Goal: Task Accomplishment & Management: Manage account settings

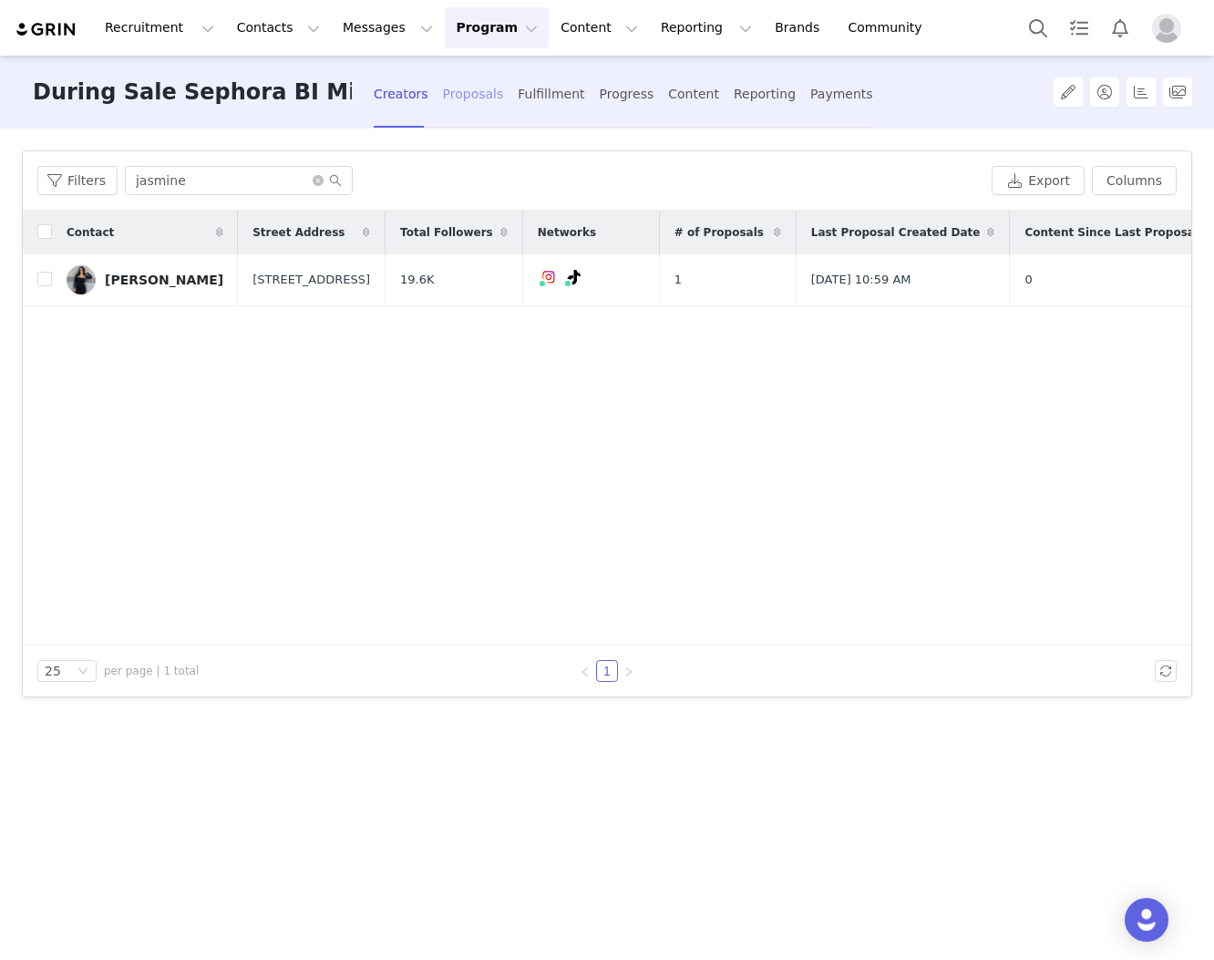
click at [456, 89] on div "Proposals" at bounding box center [473, 94] width 61 height 48
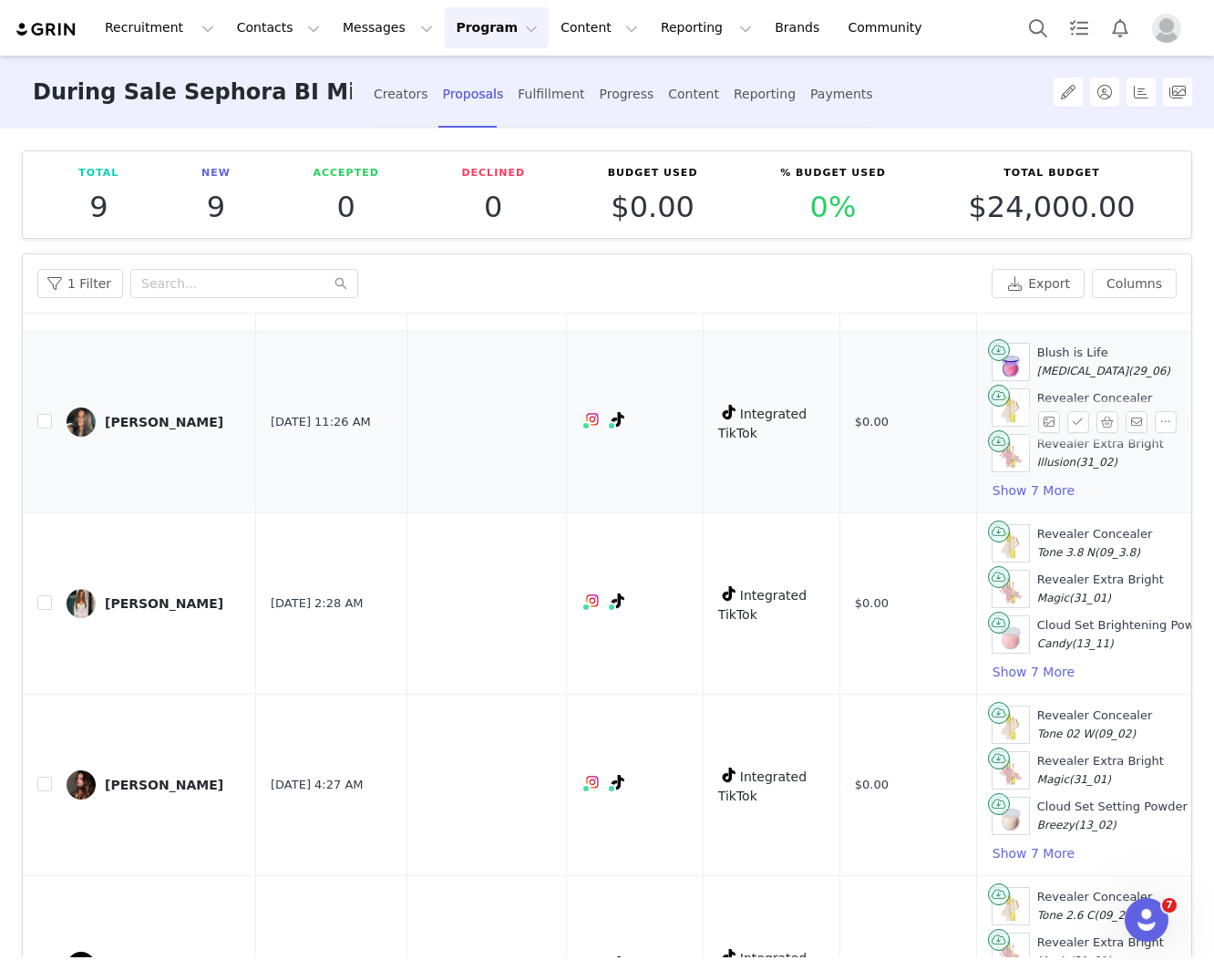
scroll to position [573, 0]
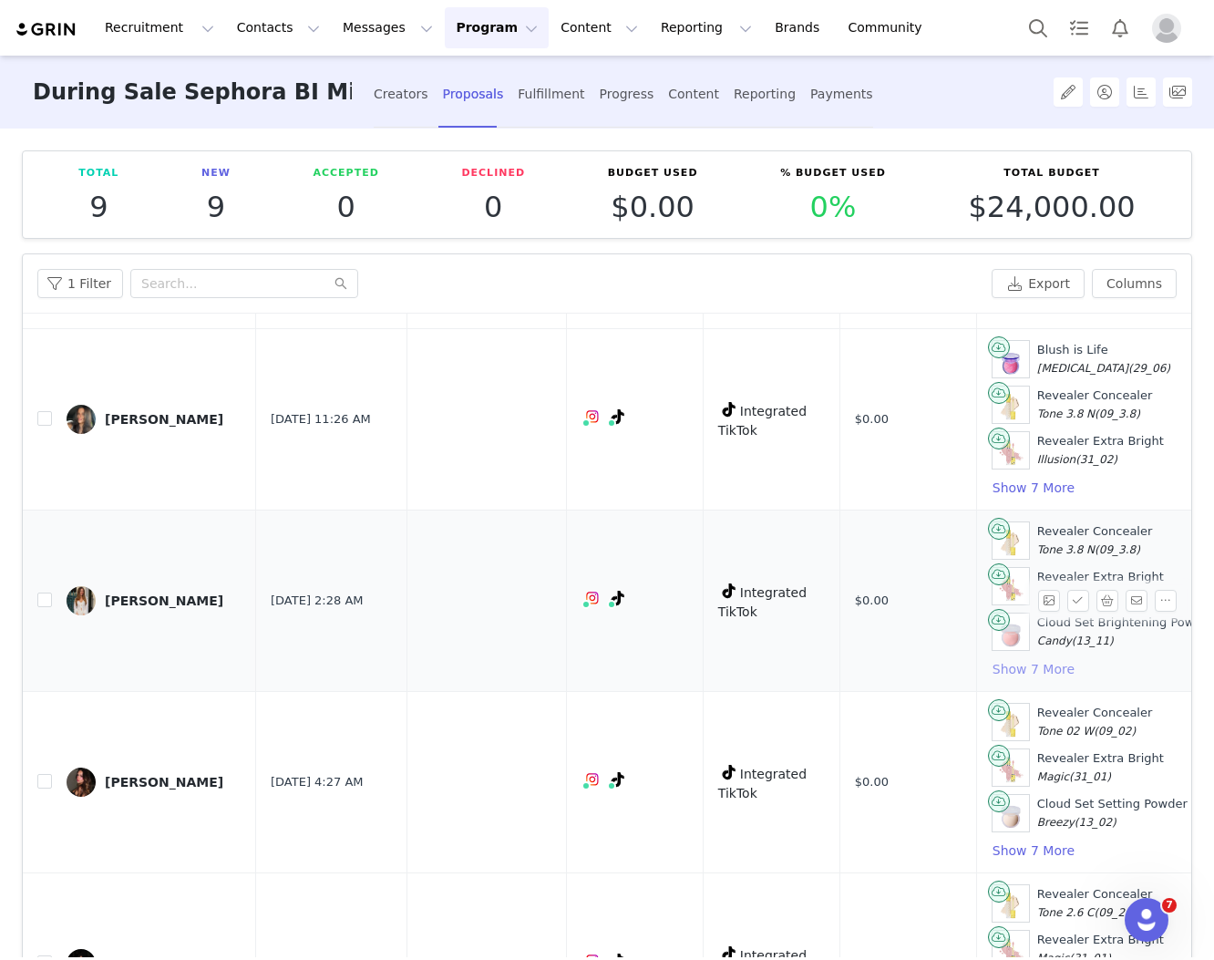
click at [992, 662] on button "Show 7 More" at bounding box center [1034, 669] width 84 height 22
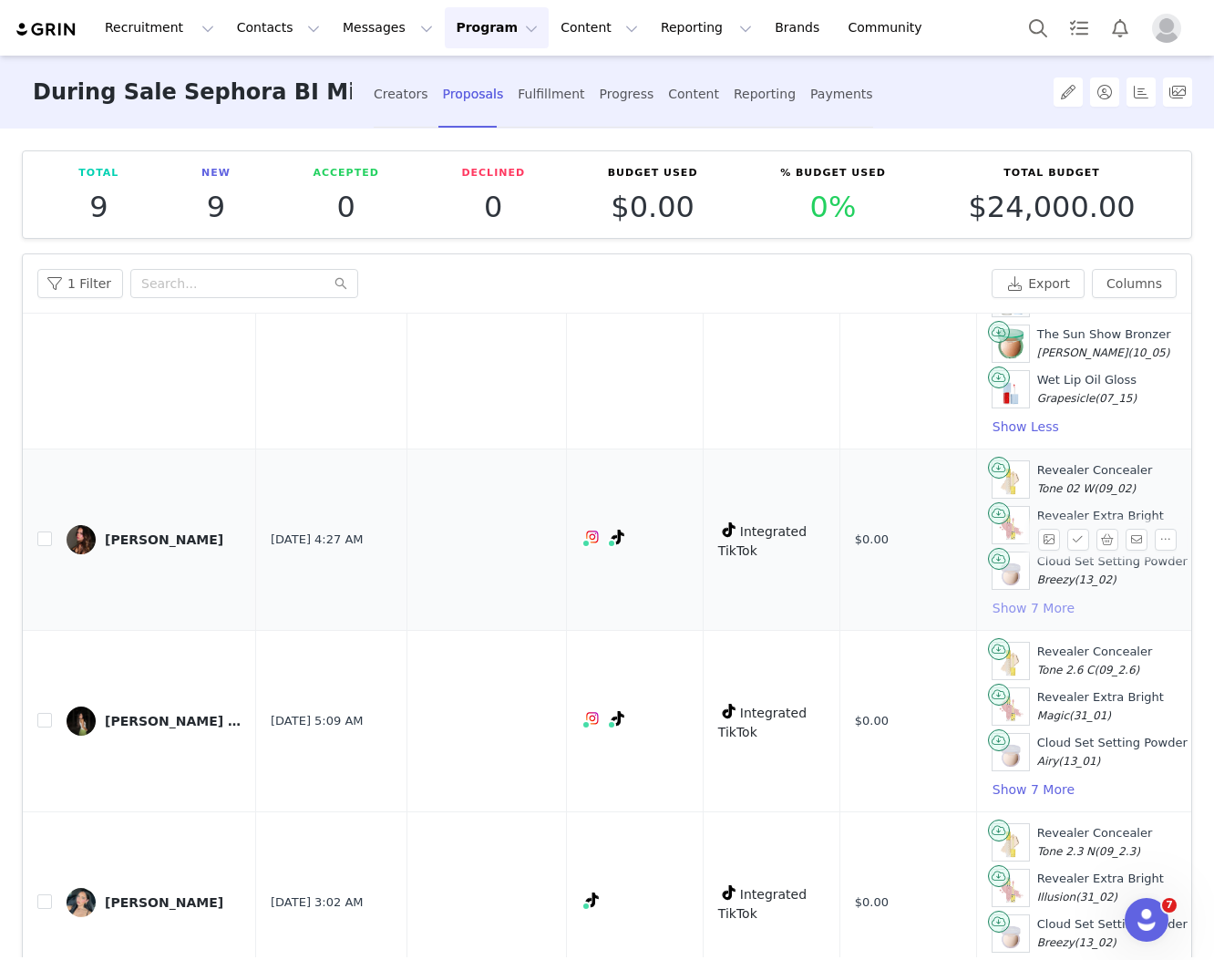
click at [1010, 597] on button "Show 7 More" at bounding box center [1034, 608] width 84 height 22
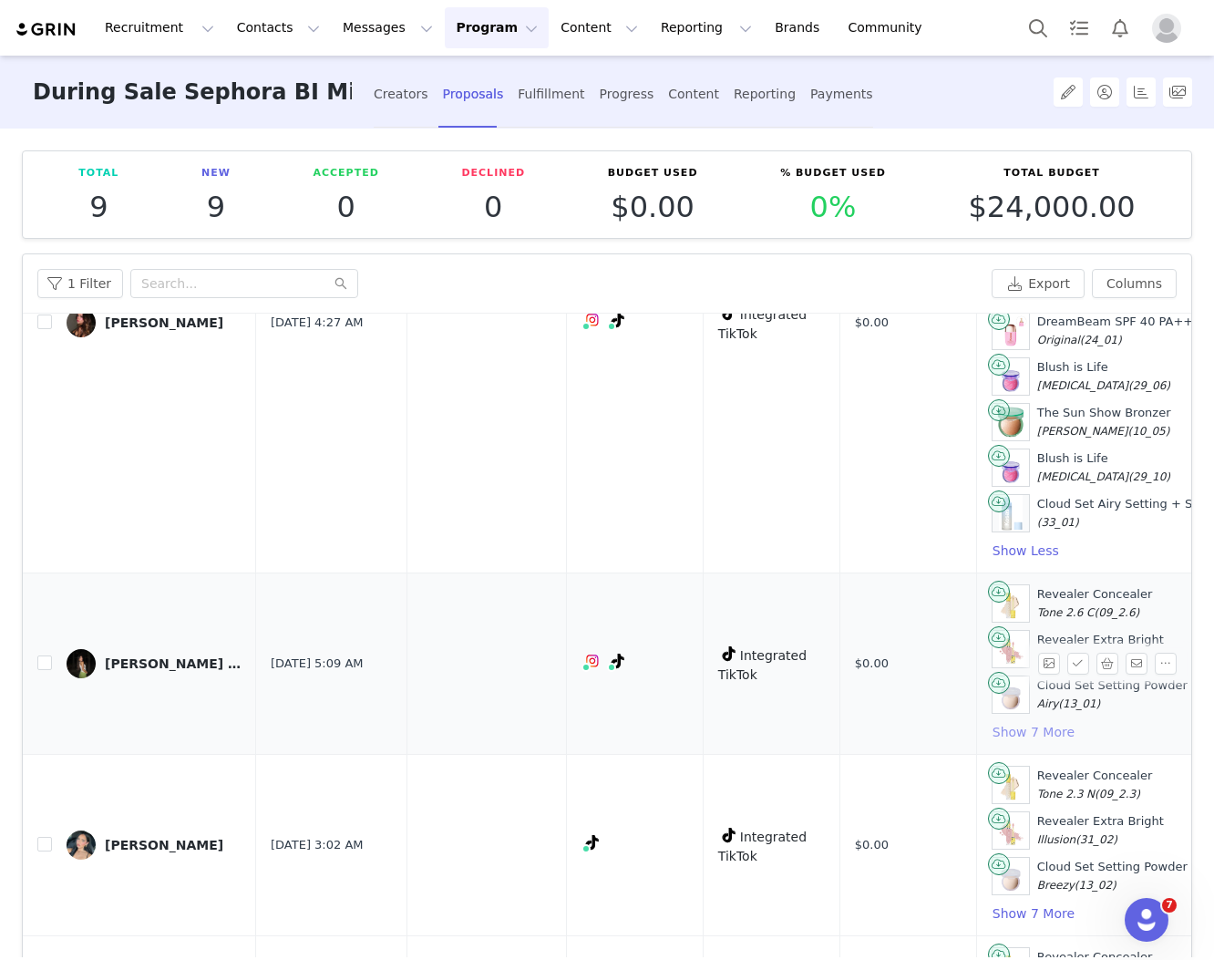
click at [995, 721] on button "Show 7 More" at bounding box center [1034, 732] width 84 height 22
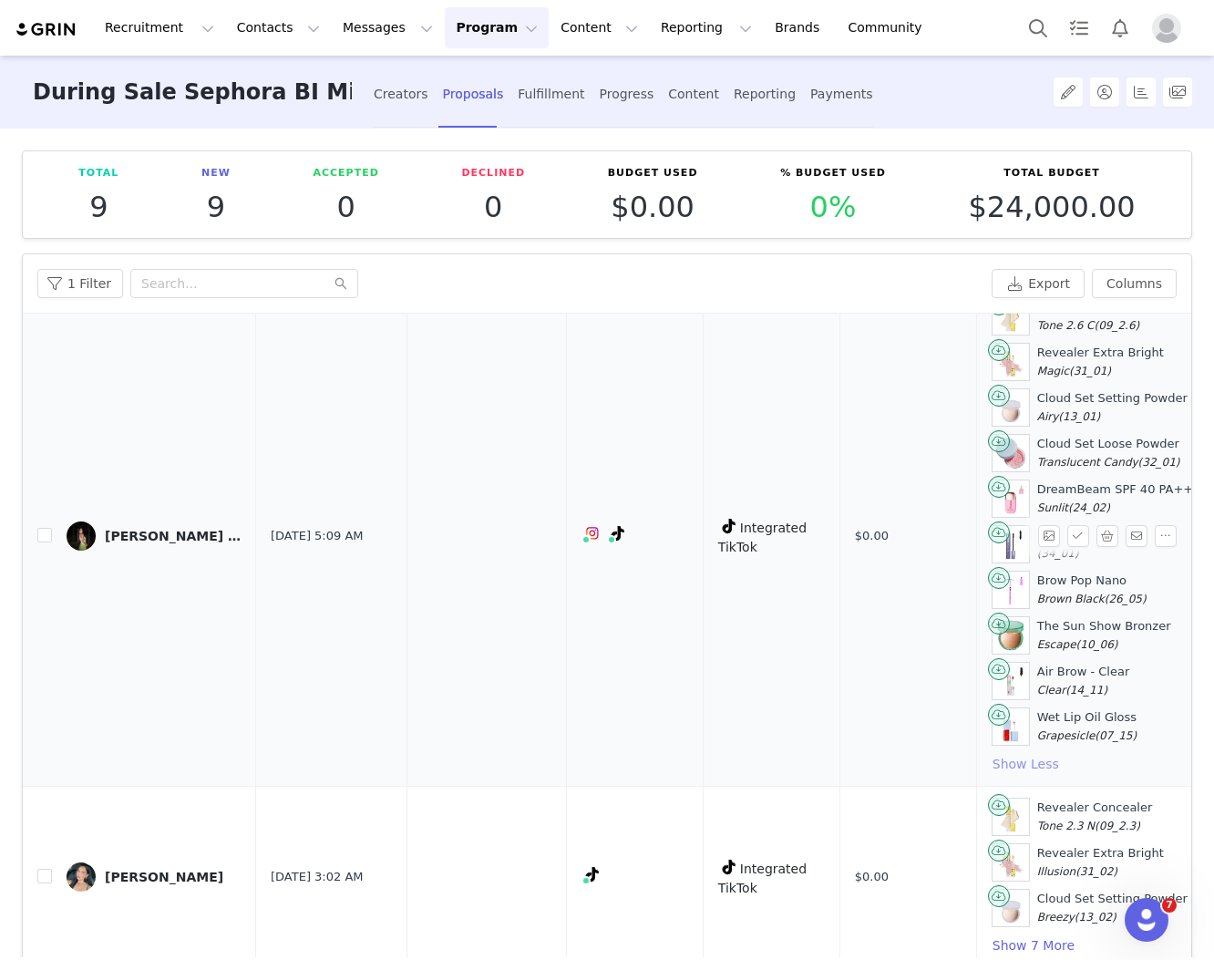
scroll to position [1913, 0]
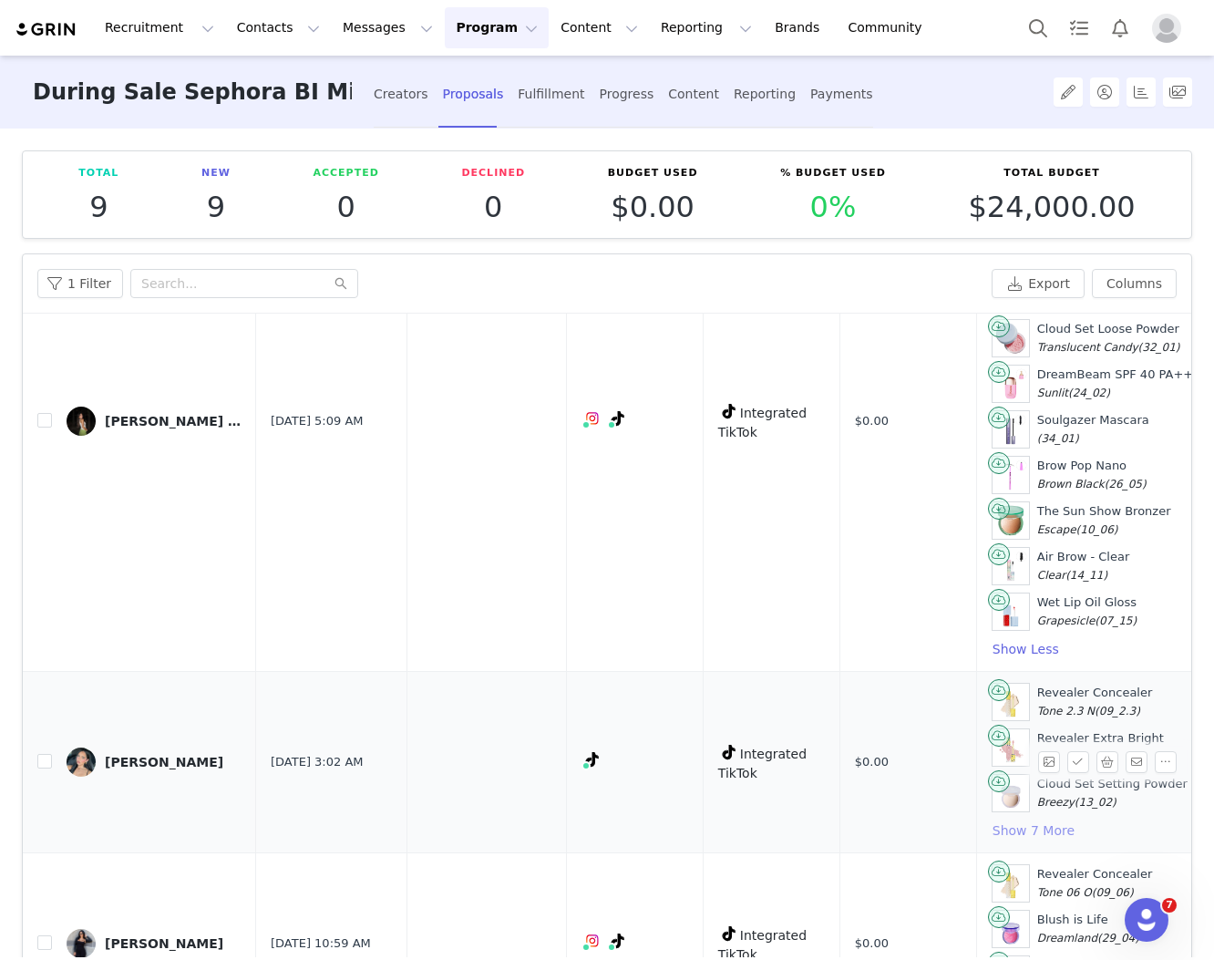
click at [1012, 820] on button "Show 7 More" at bounding box center [1034, 831] width 84 height 22
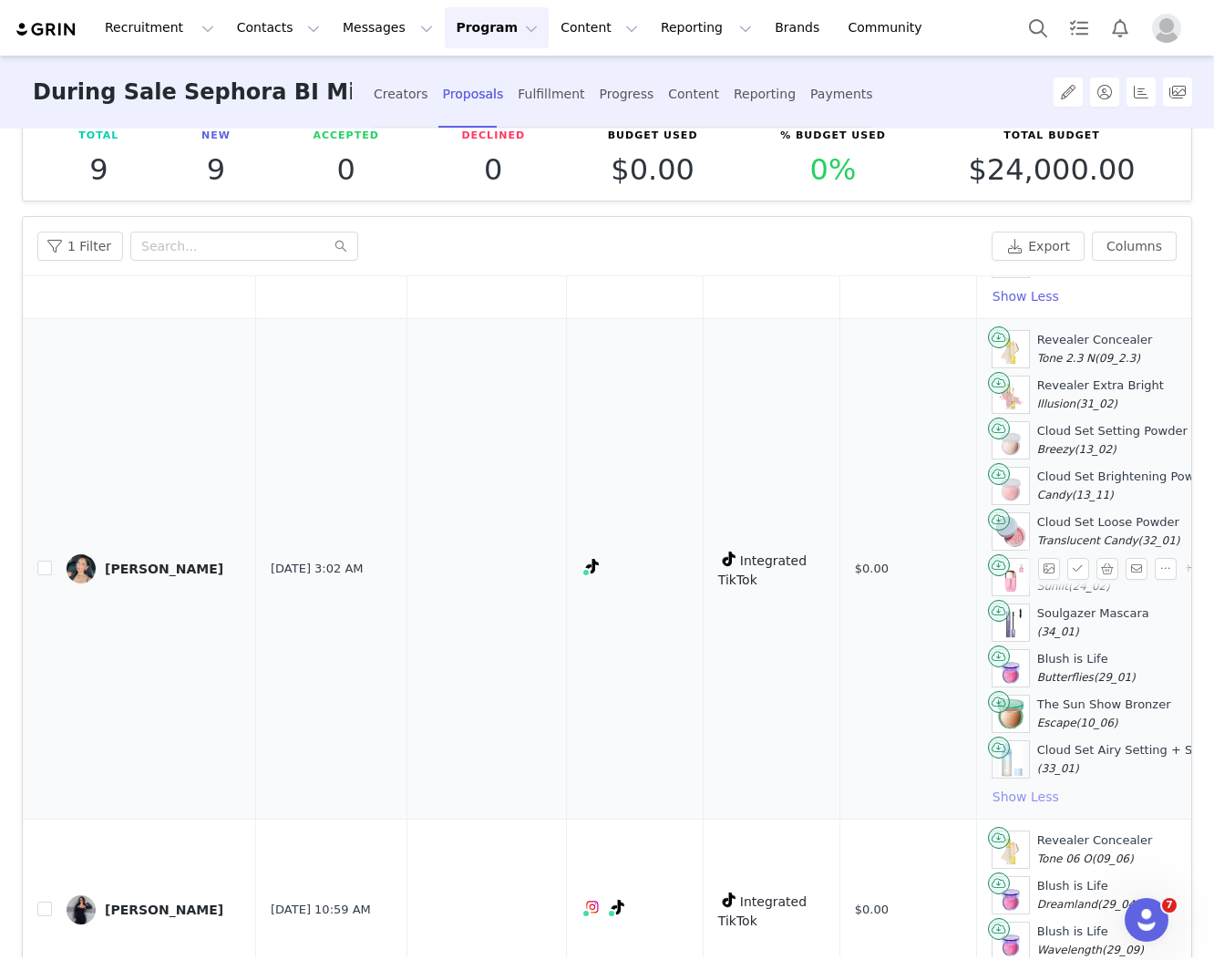
scroll to position [116, 0]
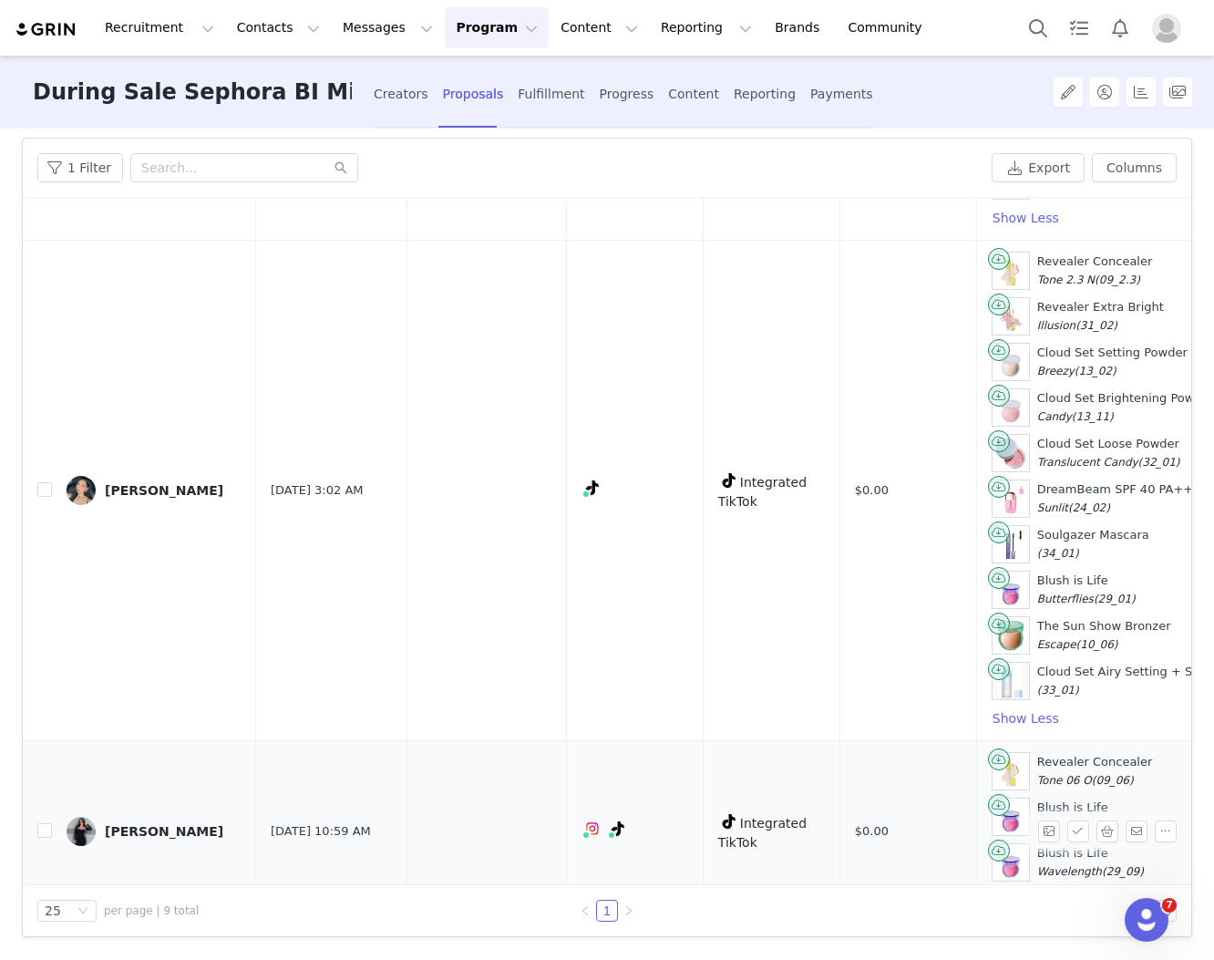
click at [1005, 889] on button "Show 7 More" at bounding box center [1034, 900] width 84 height 22
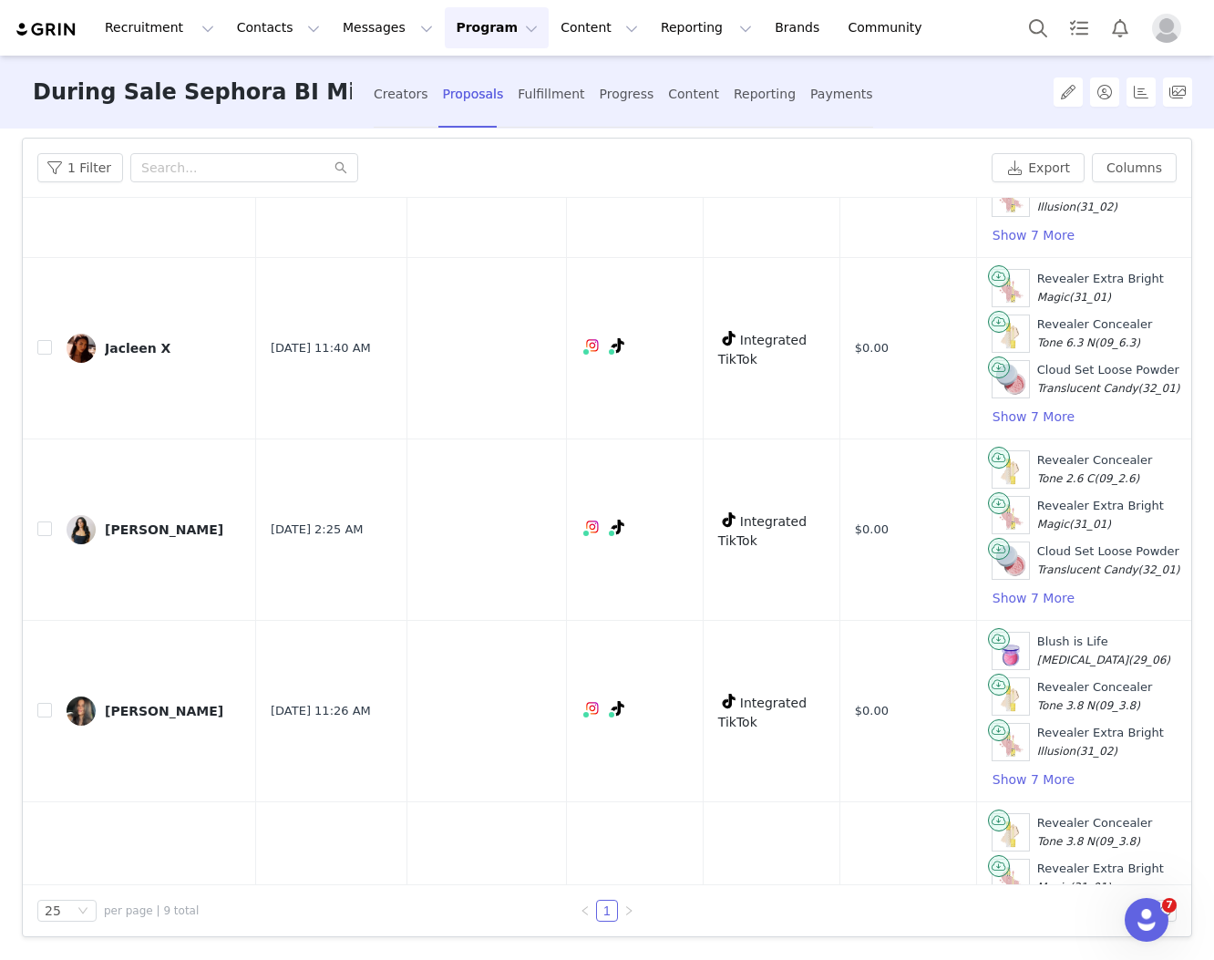
scroll to position [0, 0]
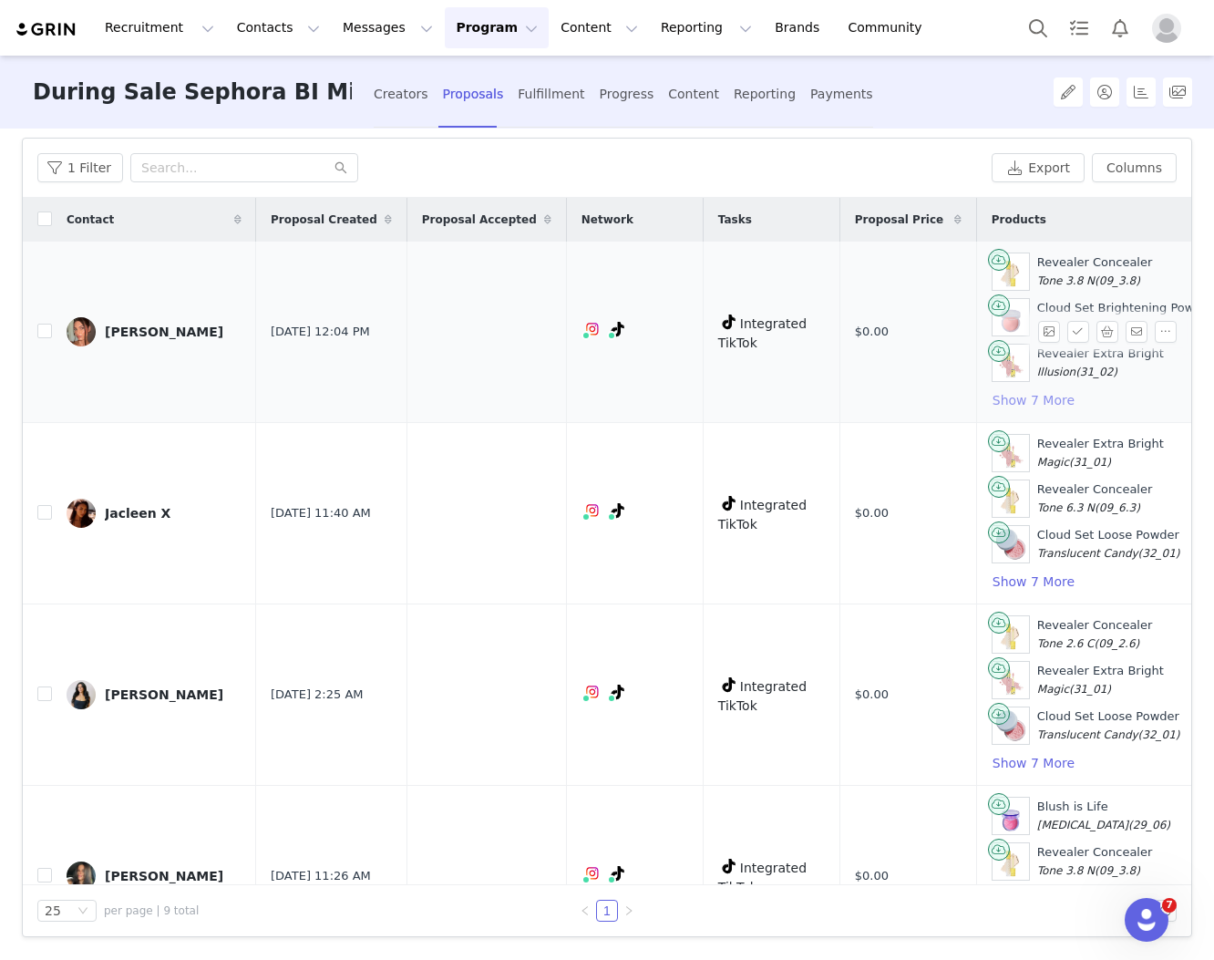
click at [1007, 400] on button "Show 7 More" at bounding box center [1034, 400] width 84 height 22
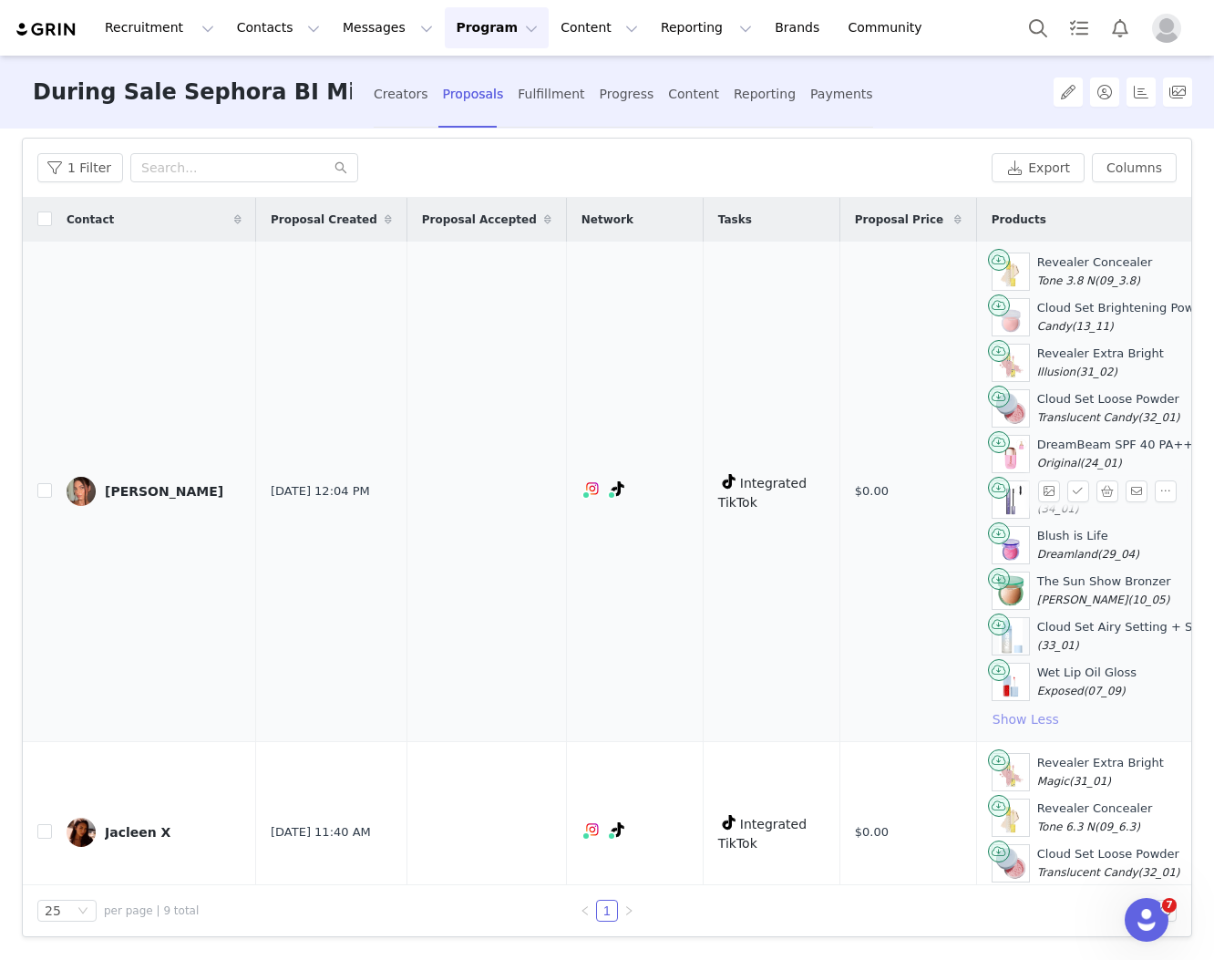
scroll to position [278, 0]
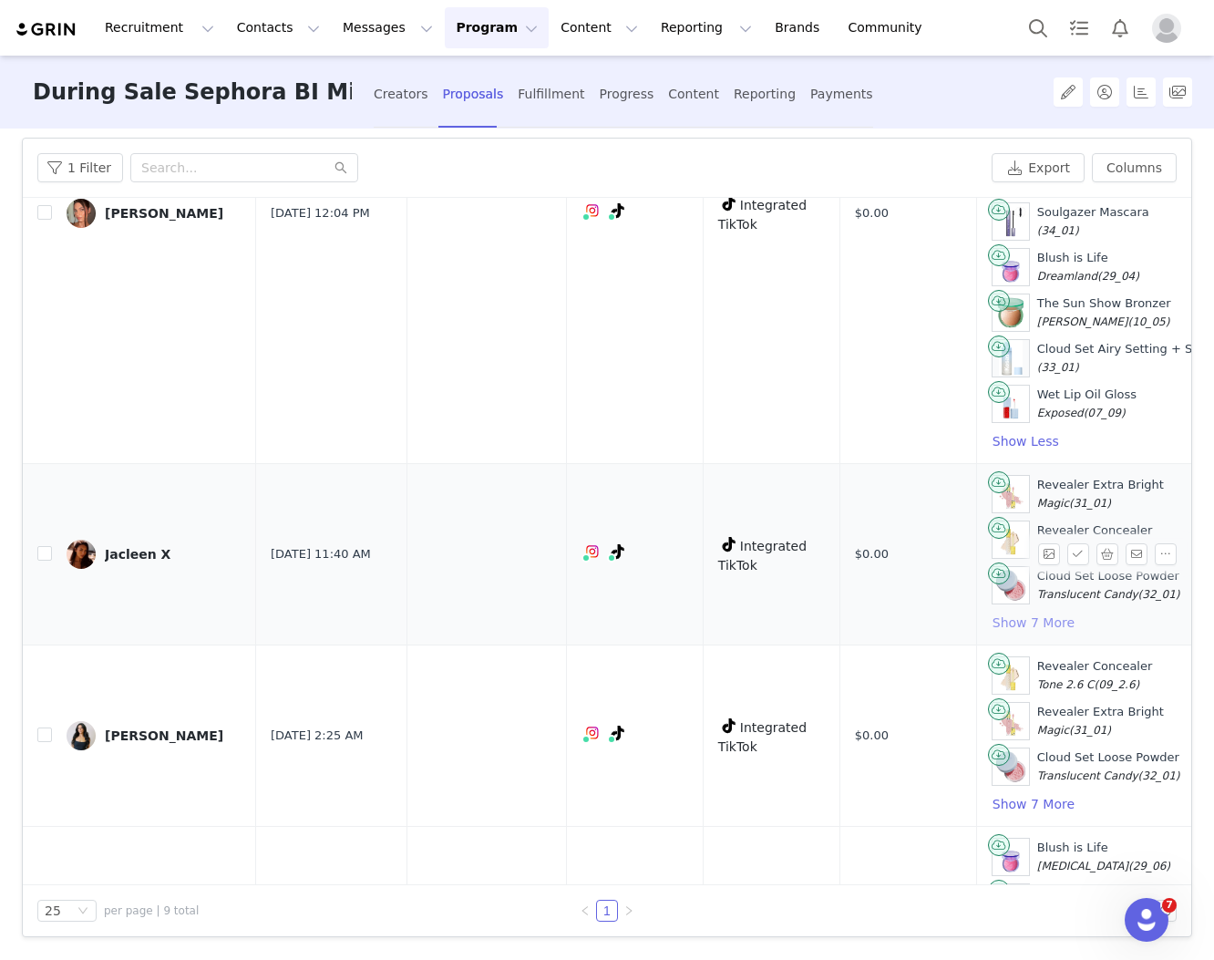
click at [1004, 614] on button "Show 7 More" at bounding box center [1034, 623] width 84 height 22
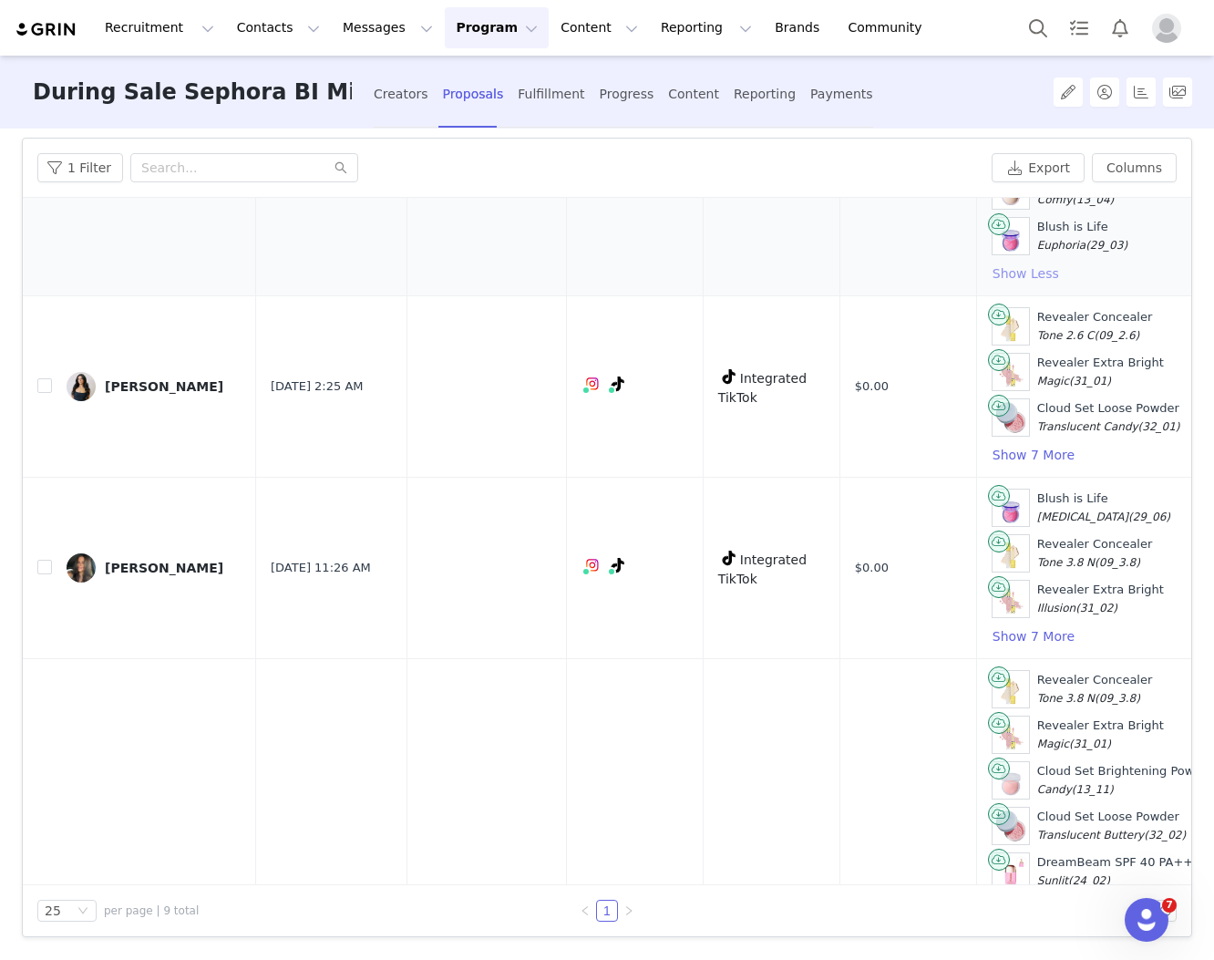
scroll to position [937, 0]
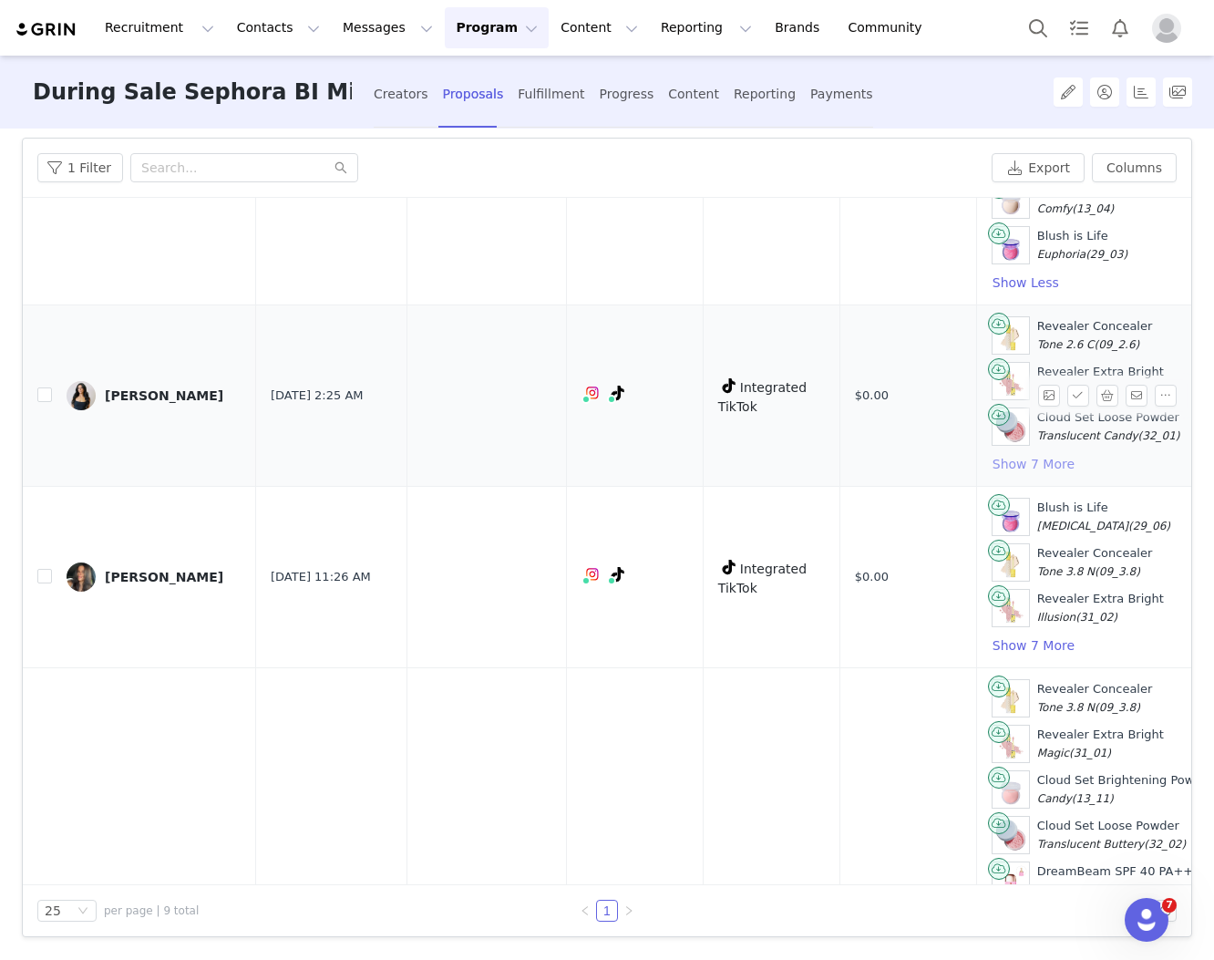
click at [992, 453] on button "Show 7 More" at bounding box center [1034, 464] width 84 height 22
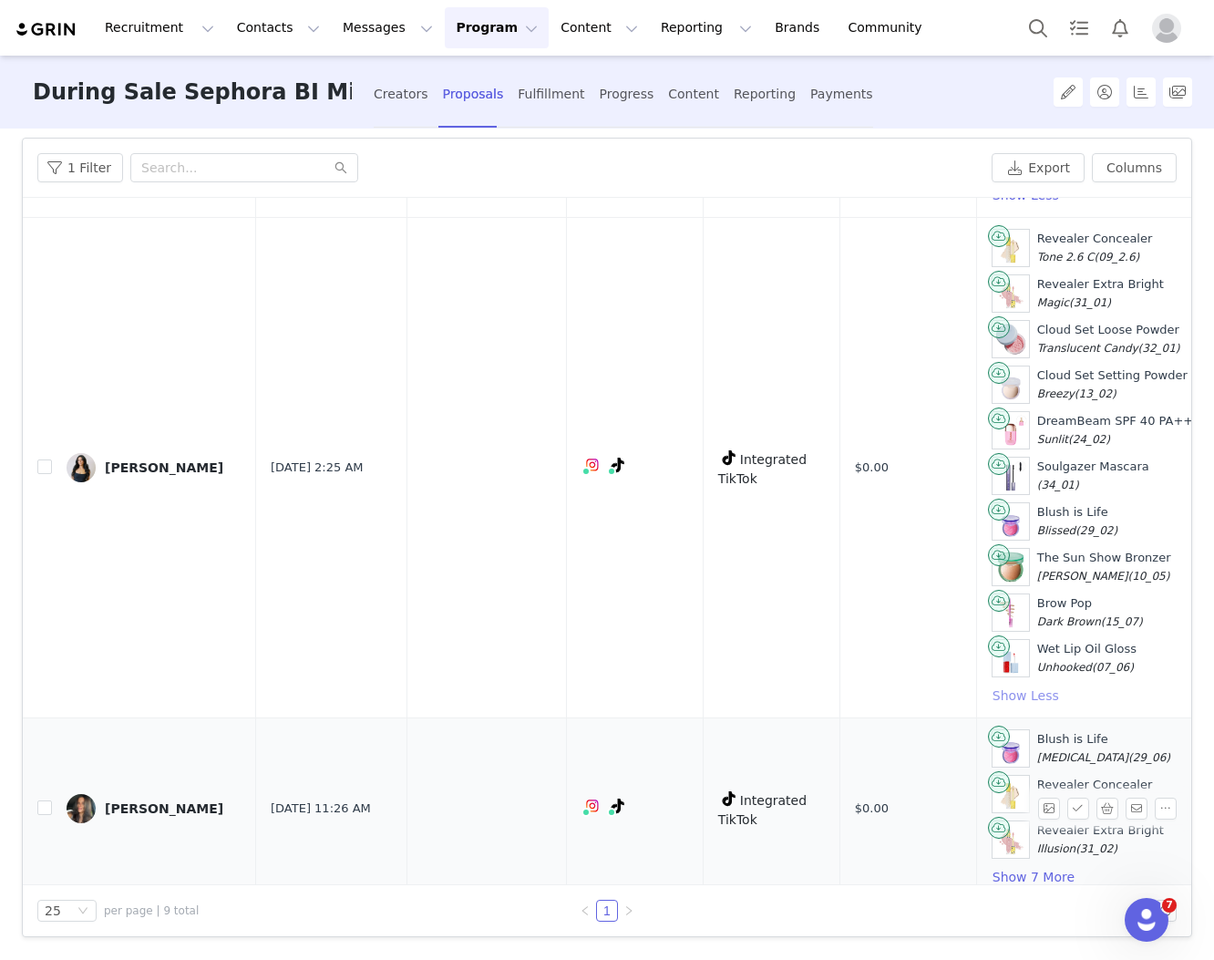
scroll to position [1431, 0]
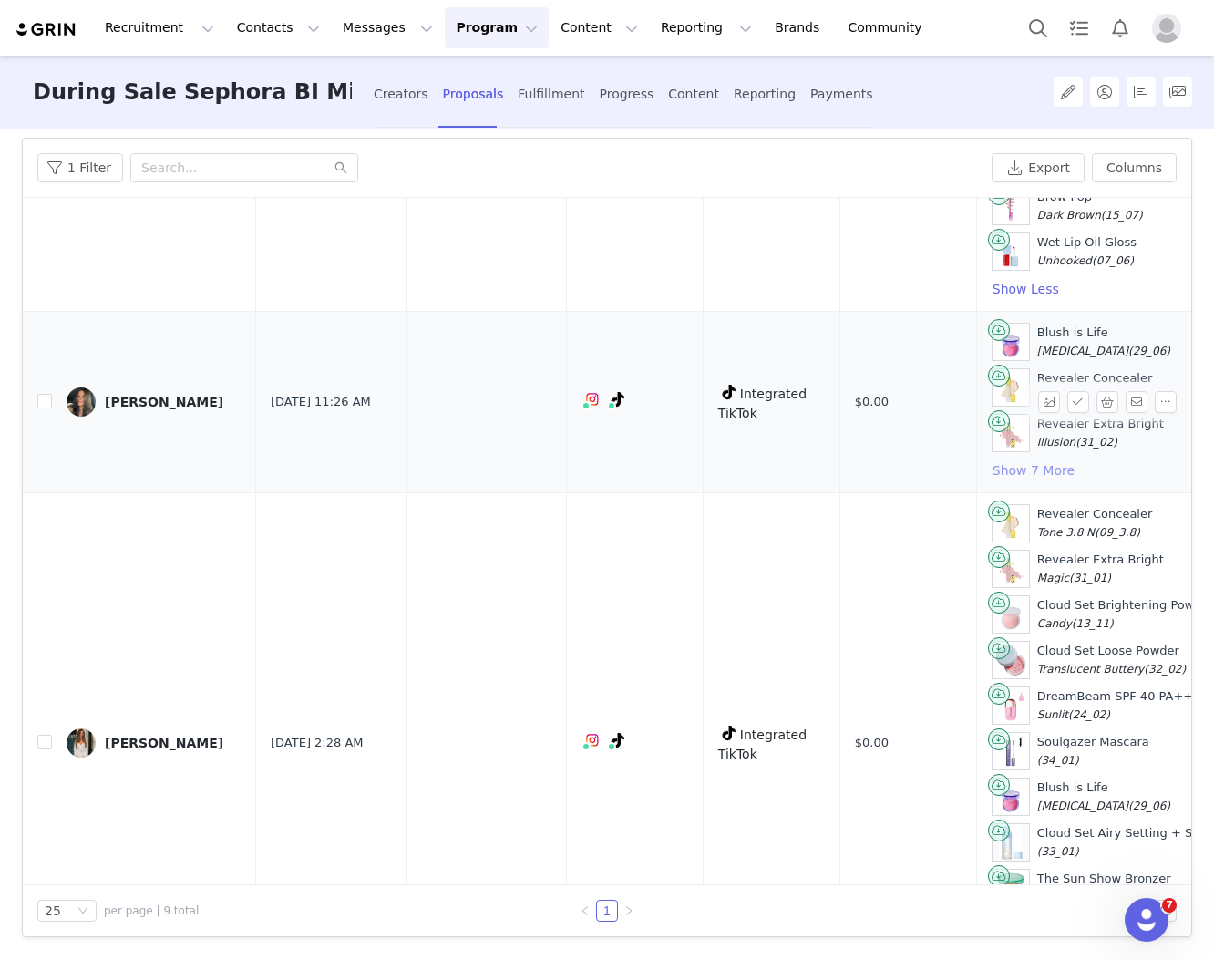
click at [992, 460] on button "Show 7 More" at bounding box center [1034, 471] width 84 height 22
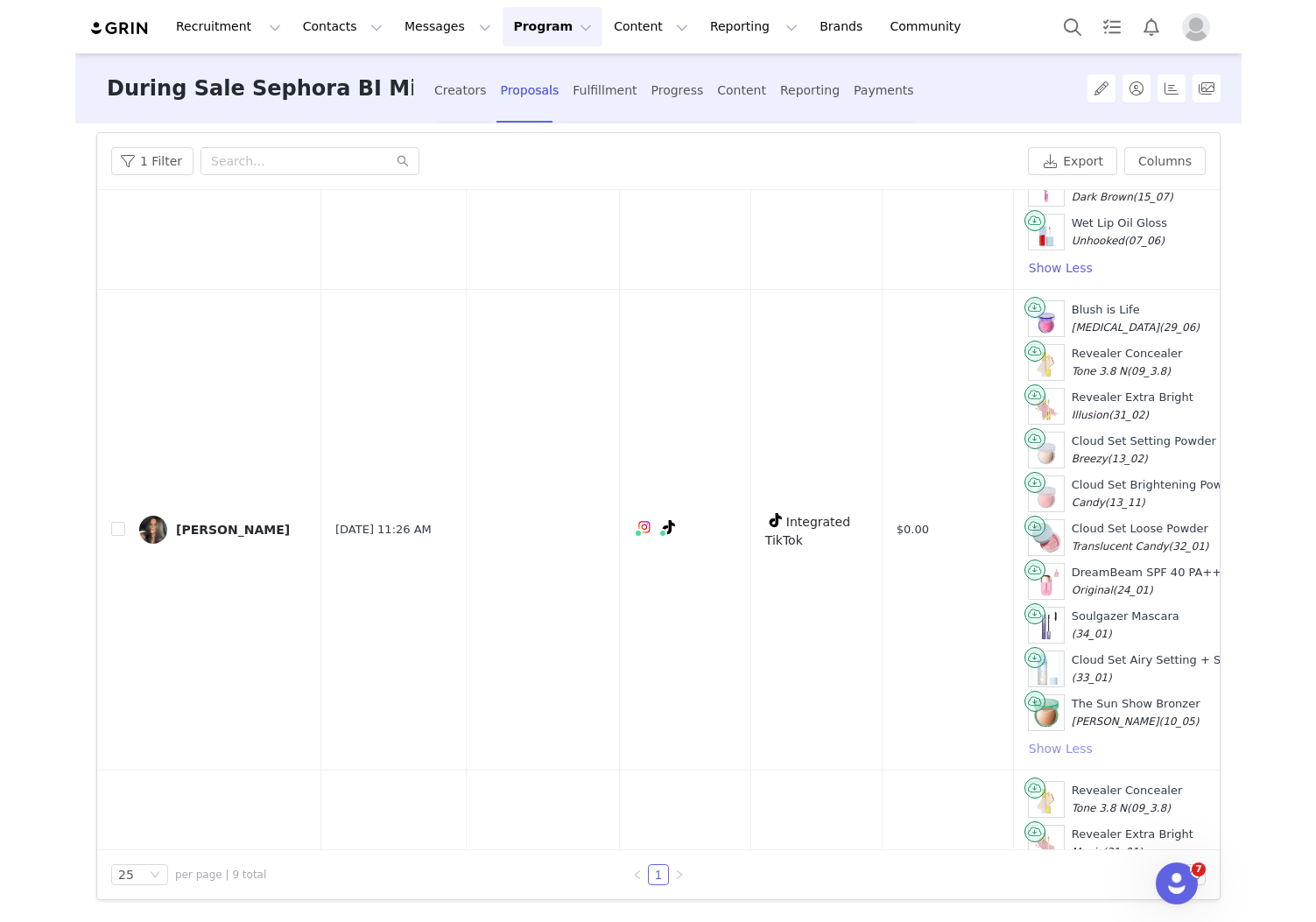
scroll to position [0, 0]
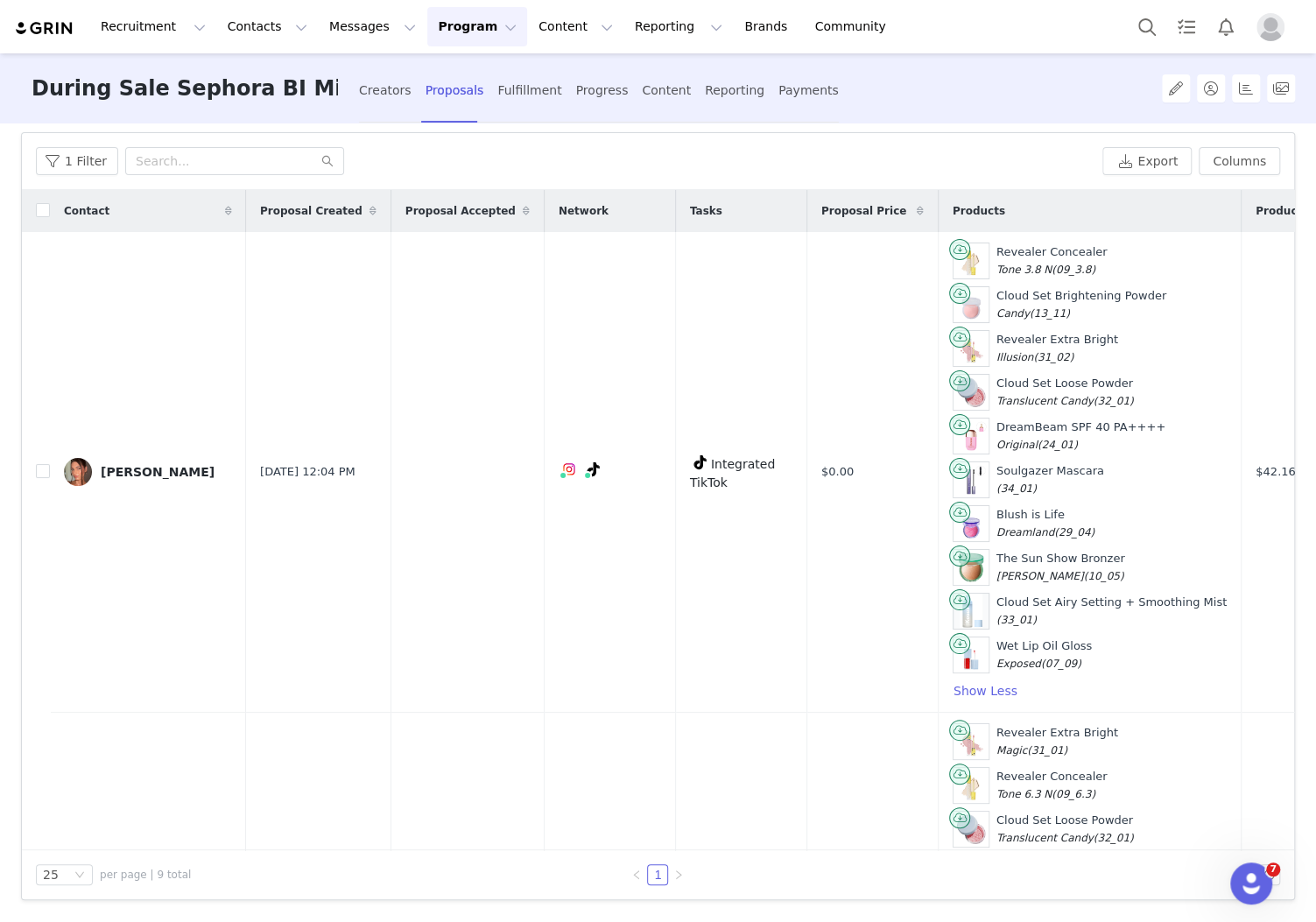
click at [458, 27] on button "Program Program" at bounding box center [477, 26] width 100 height 39
click at [463, 109] on p "Campaigns" at bounding box center [448, 109] width 68 height 18
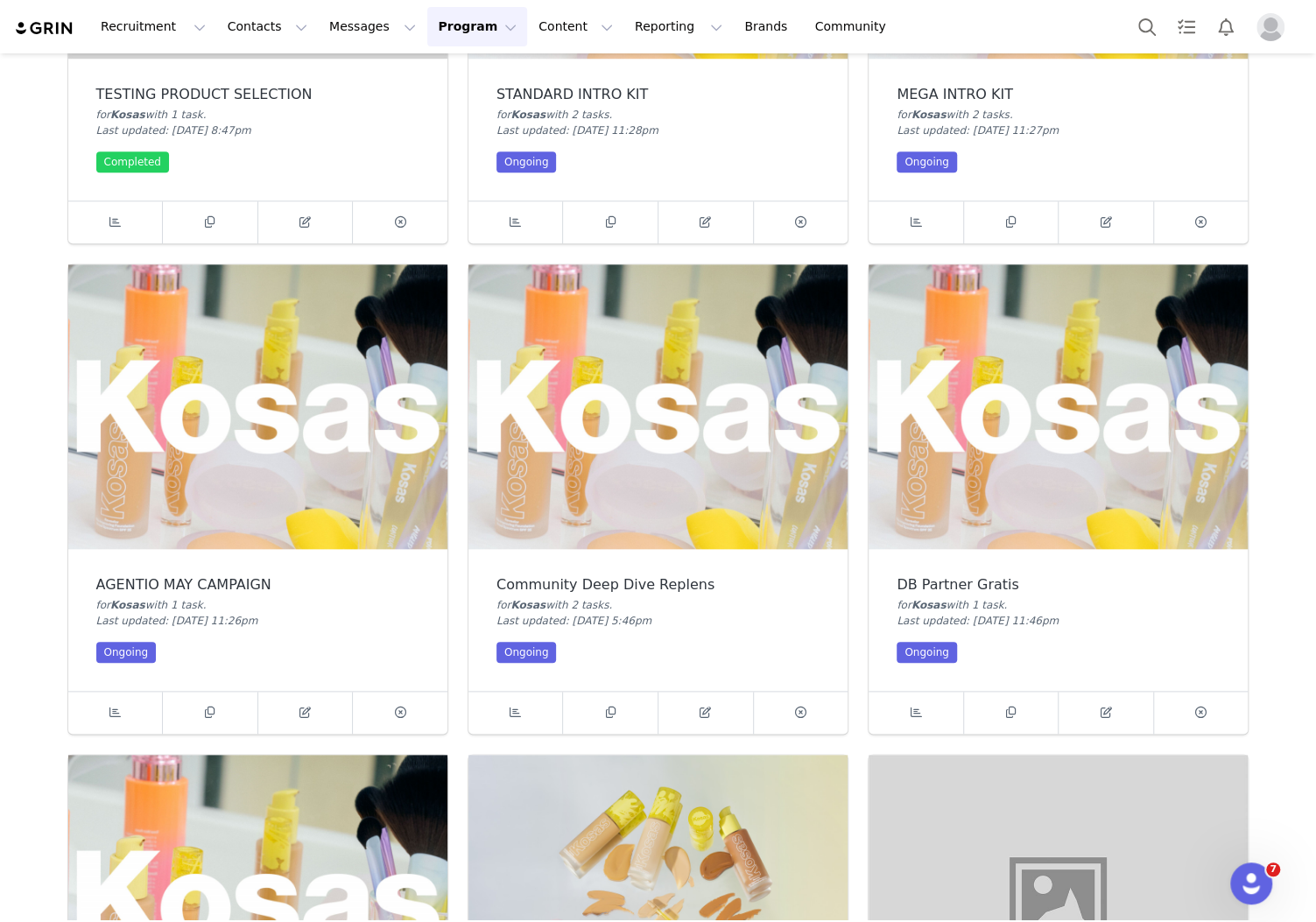
scroll to position [918, 0]
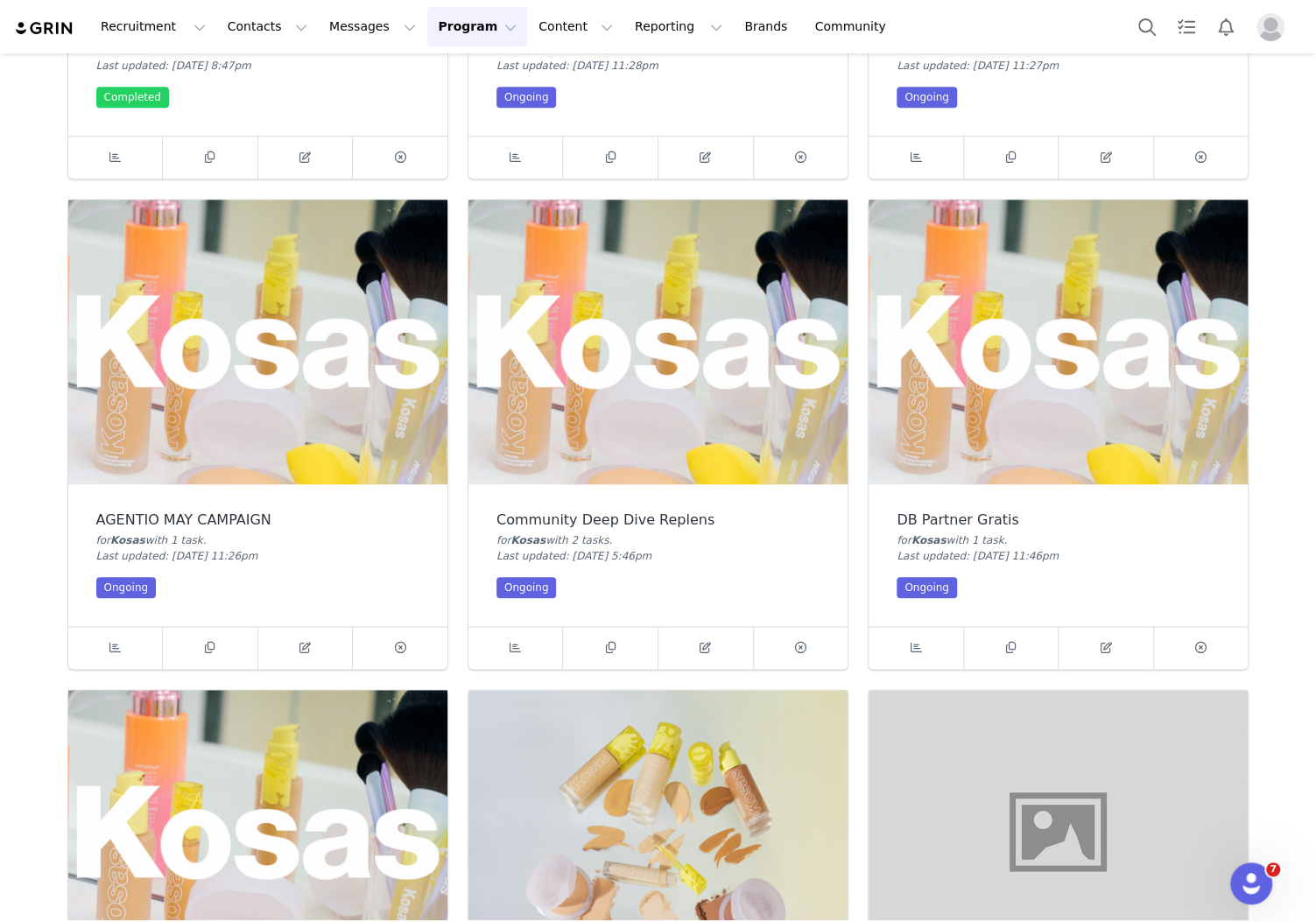
click at [344, 361] on img at bounding box center [257, 342] width 379 height 284
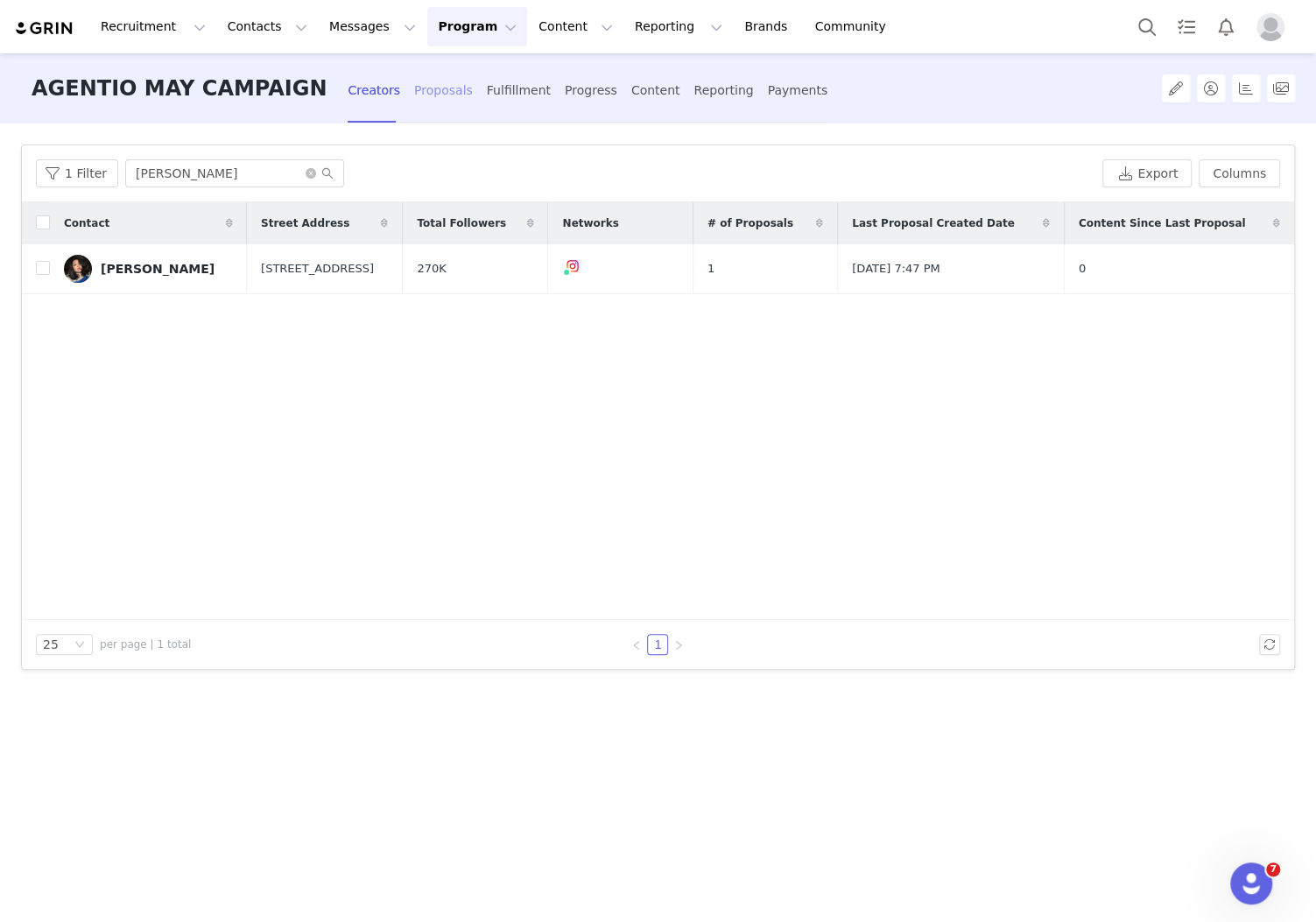
click at [414, 94] on div "Proposals" at bounding box center [443, 90] width 59 height 46
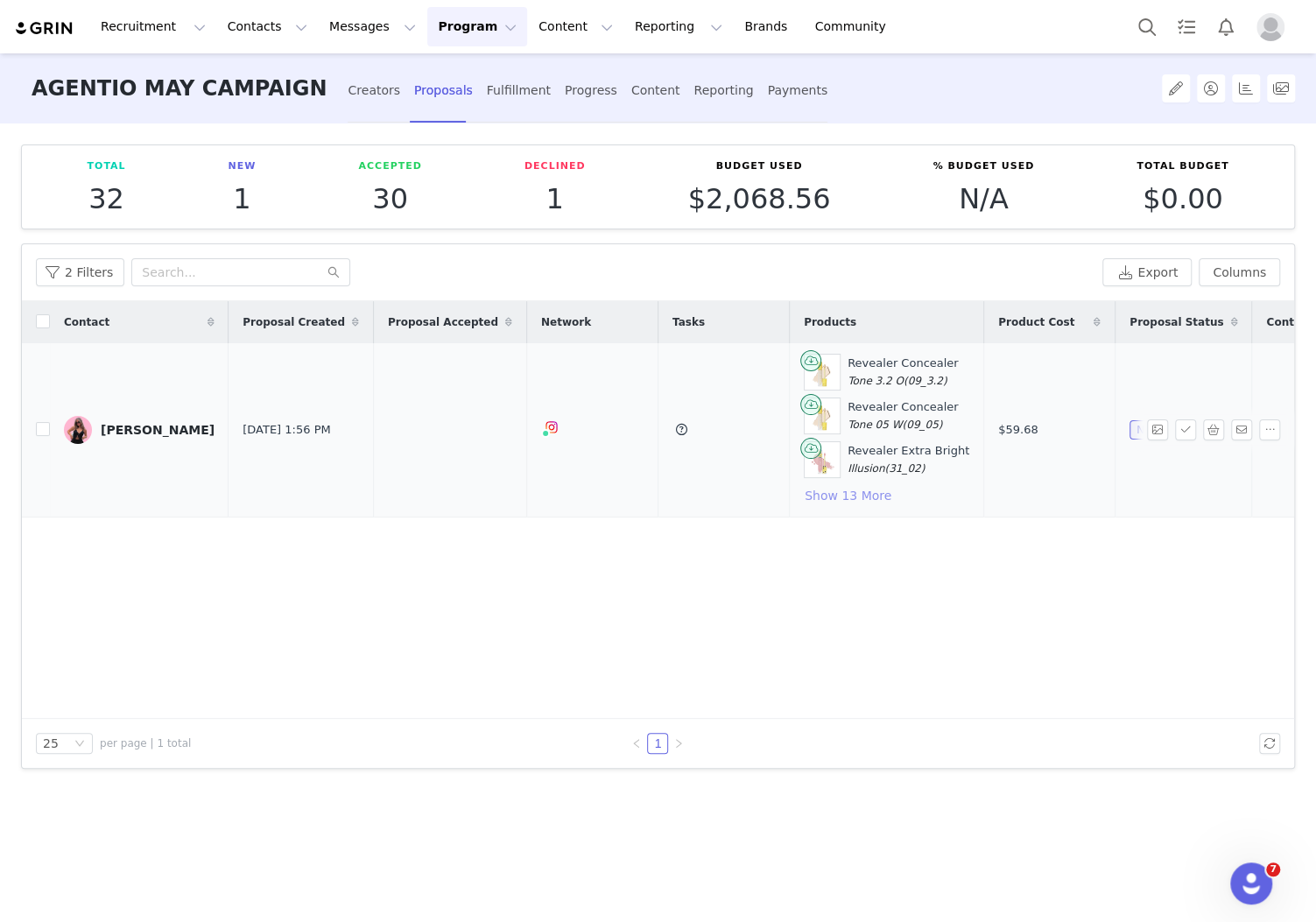
click at [823, 487] on button "Show 13 More" at bounding box center [848, 496] width 88 height 21
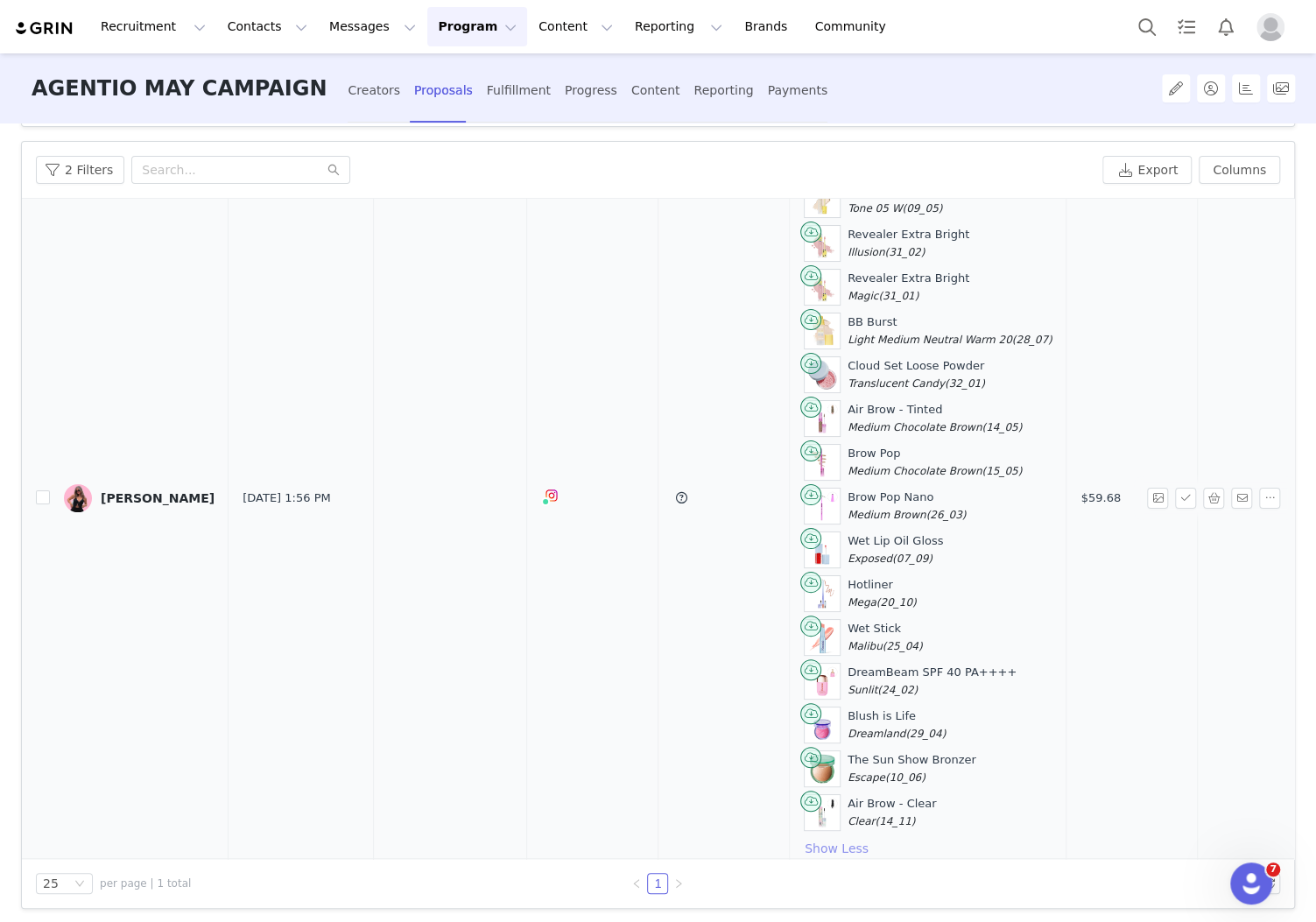
scroll to position [102, 0]
click at [43, 491] on input "checkbox" at bounding box center [42, 497] width 14 height 14
checkbox input "true"
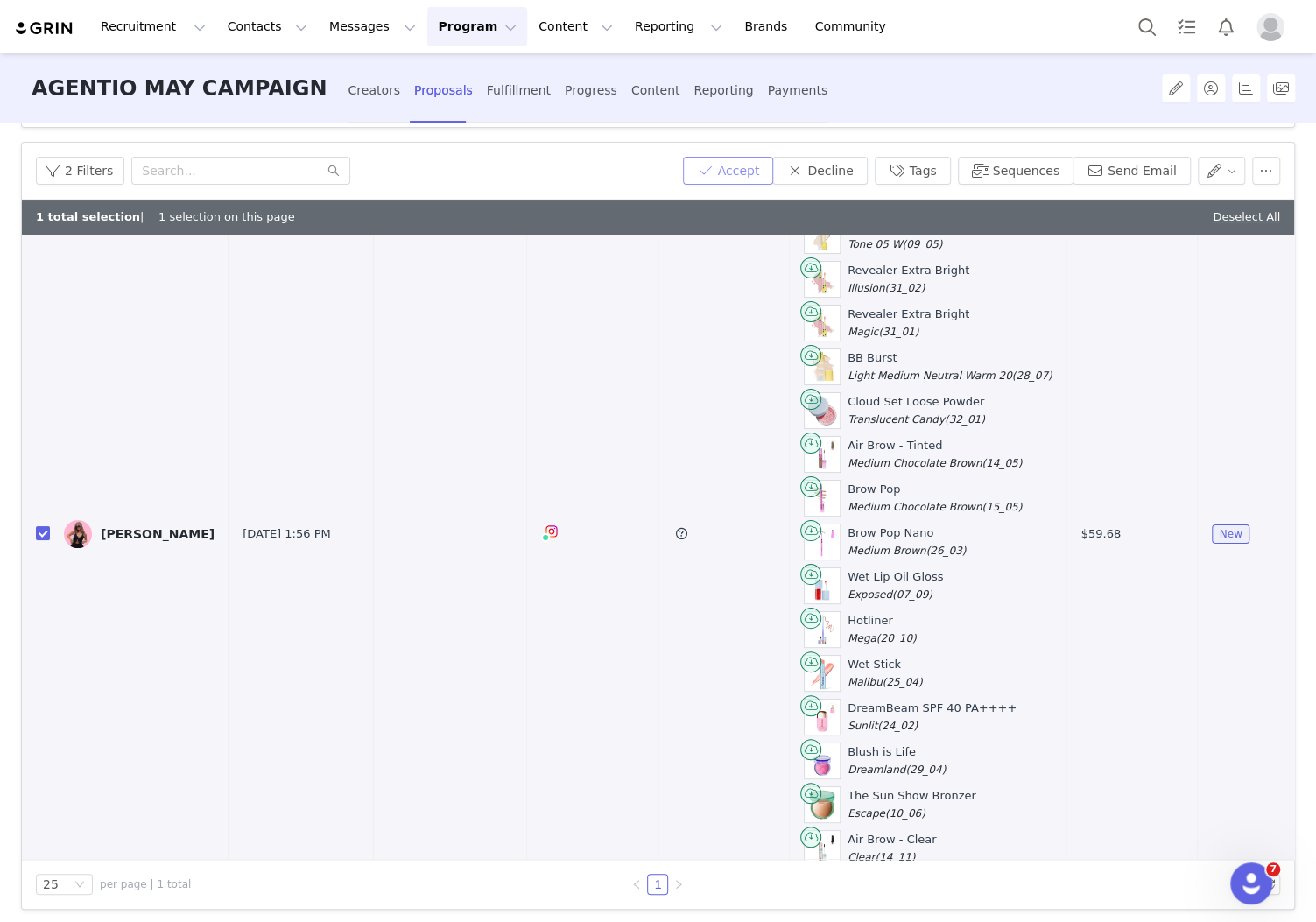
click at [717, 167] on button "Accept" at bounding box center [728, 170] width 91 height 28
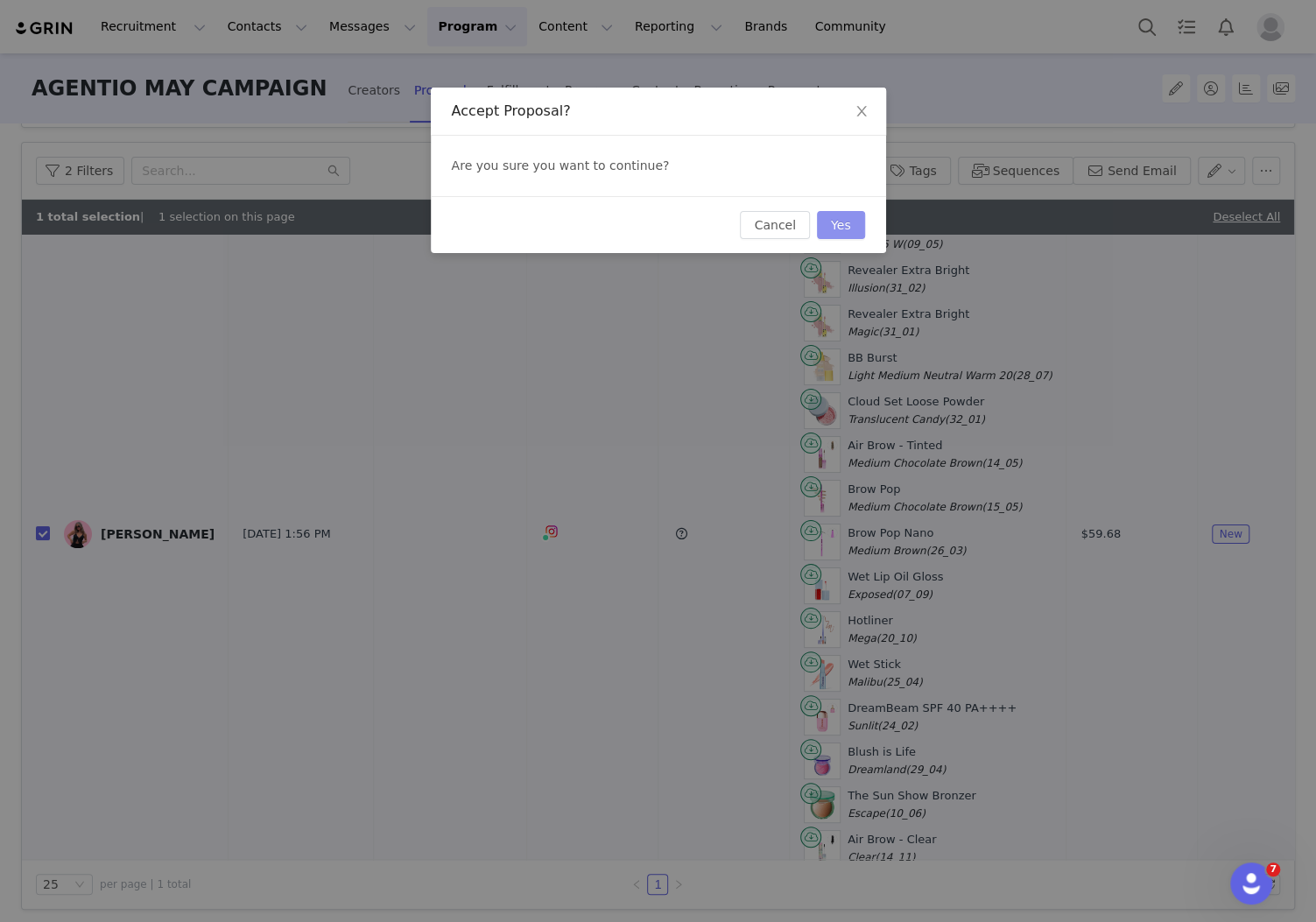
click at [852, 228] on button "Yes" at bounding box center [841, 225] width 48 height 28
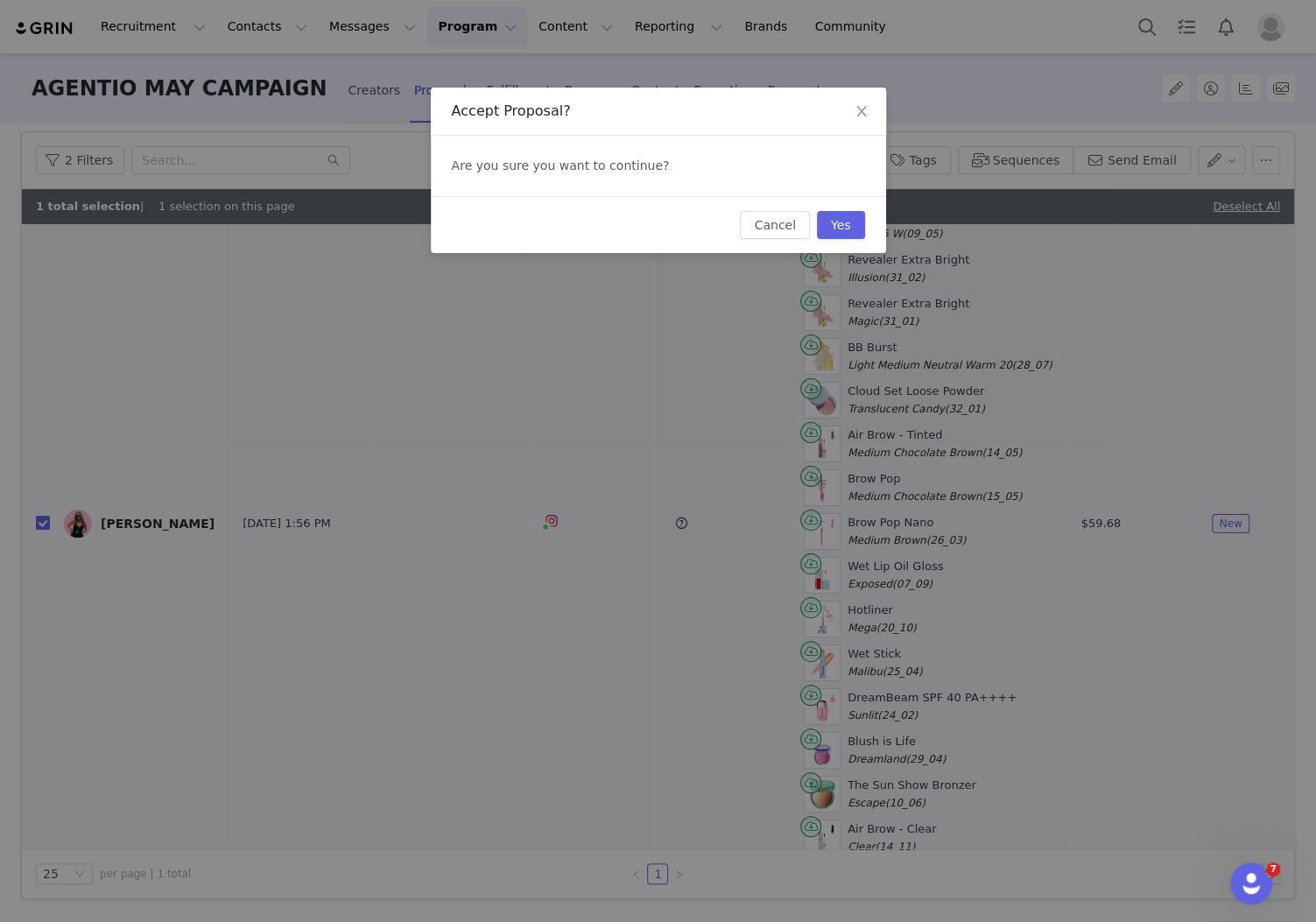
scroll to position [0, 0]
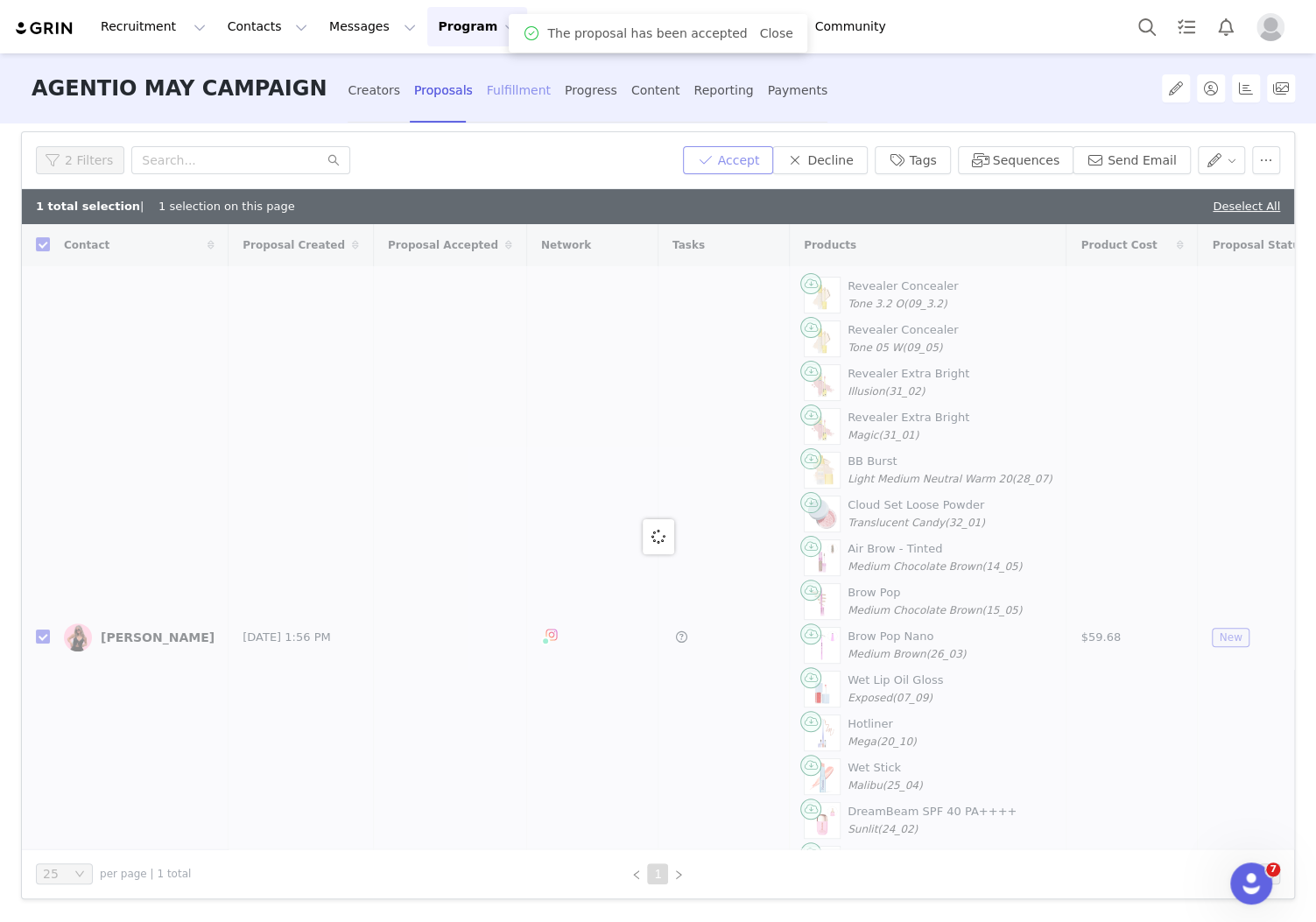
checkbox input "false"
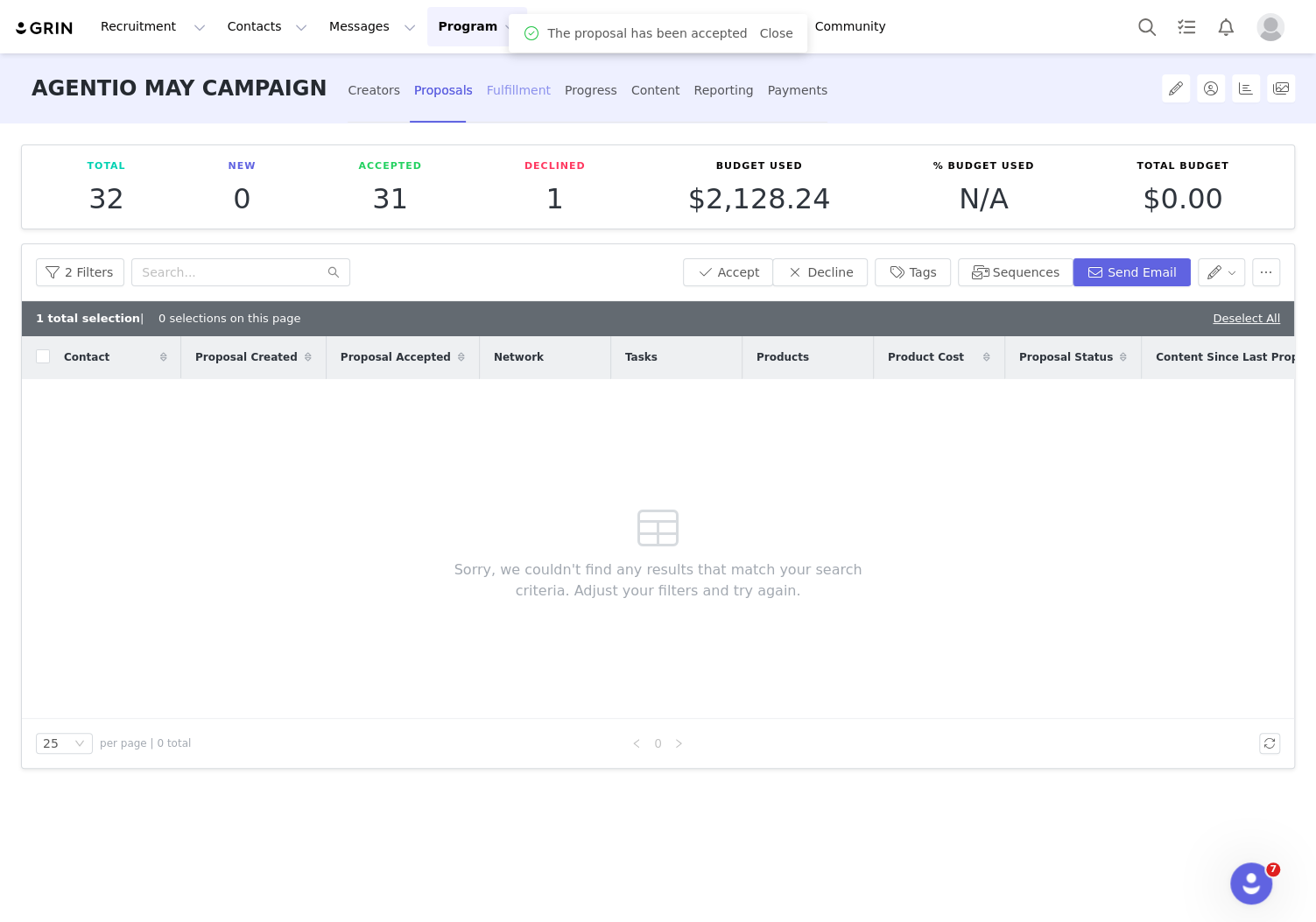
click at [487, 94] on div "Fulfillment" at bounding box center [519, 90] width 64 height 46
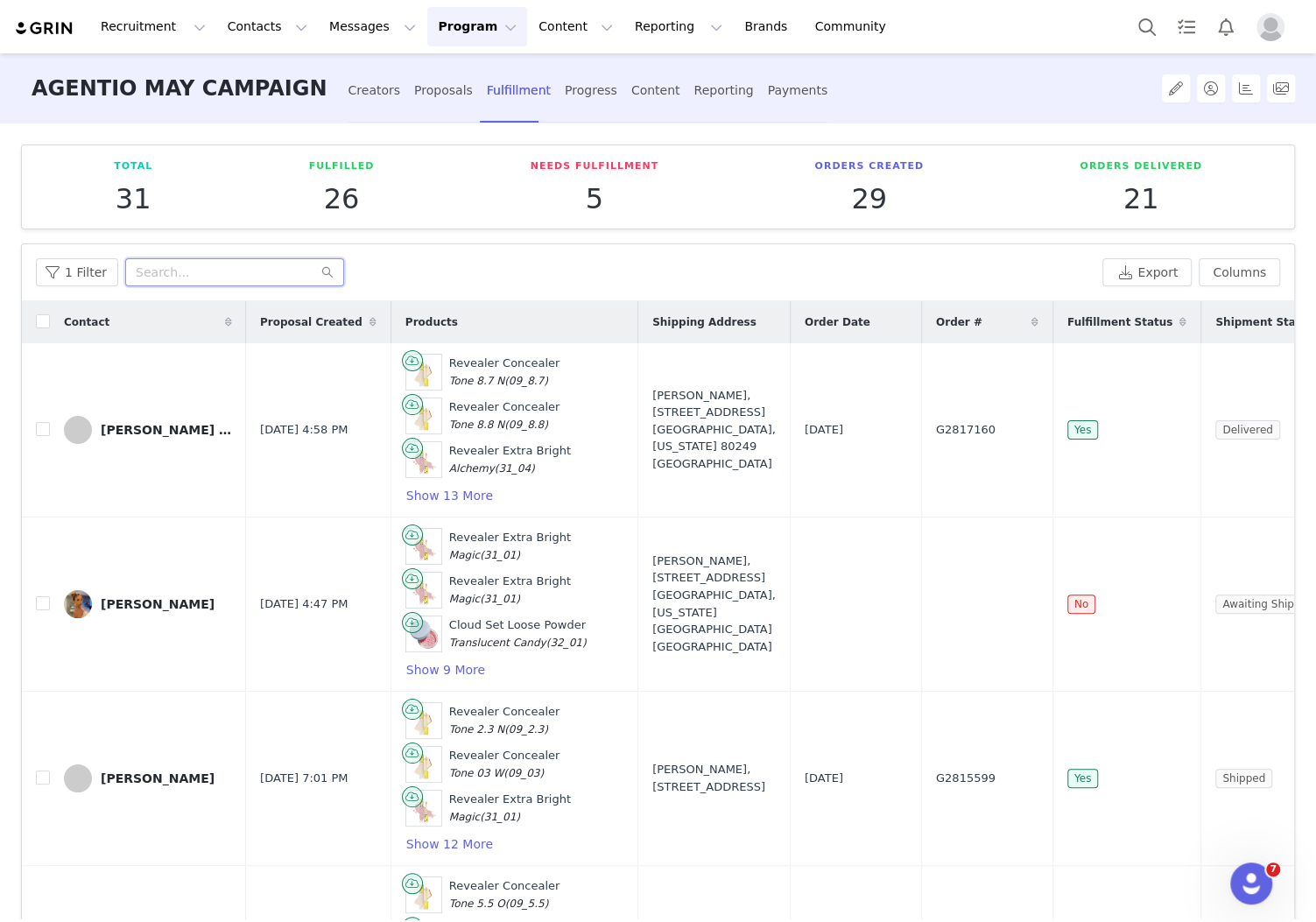
click at [272, 275] on input "text" at bounding box center [234, 272] width 219 height 28
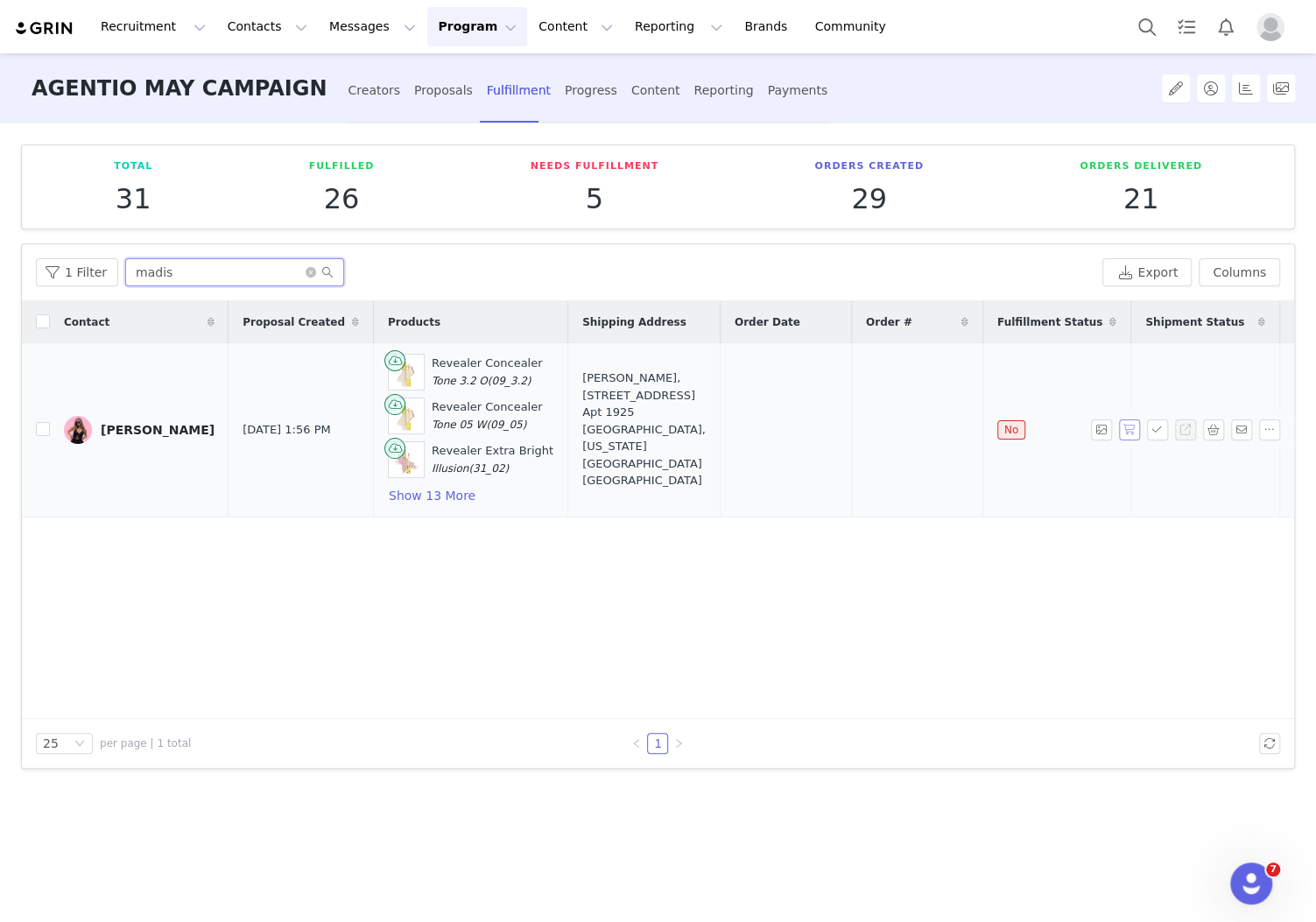
type input "madis"
click at [1130, 425] on button "button" at bounding box center [1130, 430] width 21 height 21
click at [866, 428] on span "G2832288" at bounding box center [896, 430] width 60 height 17
copy span "G2832288"
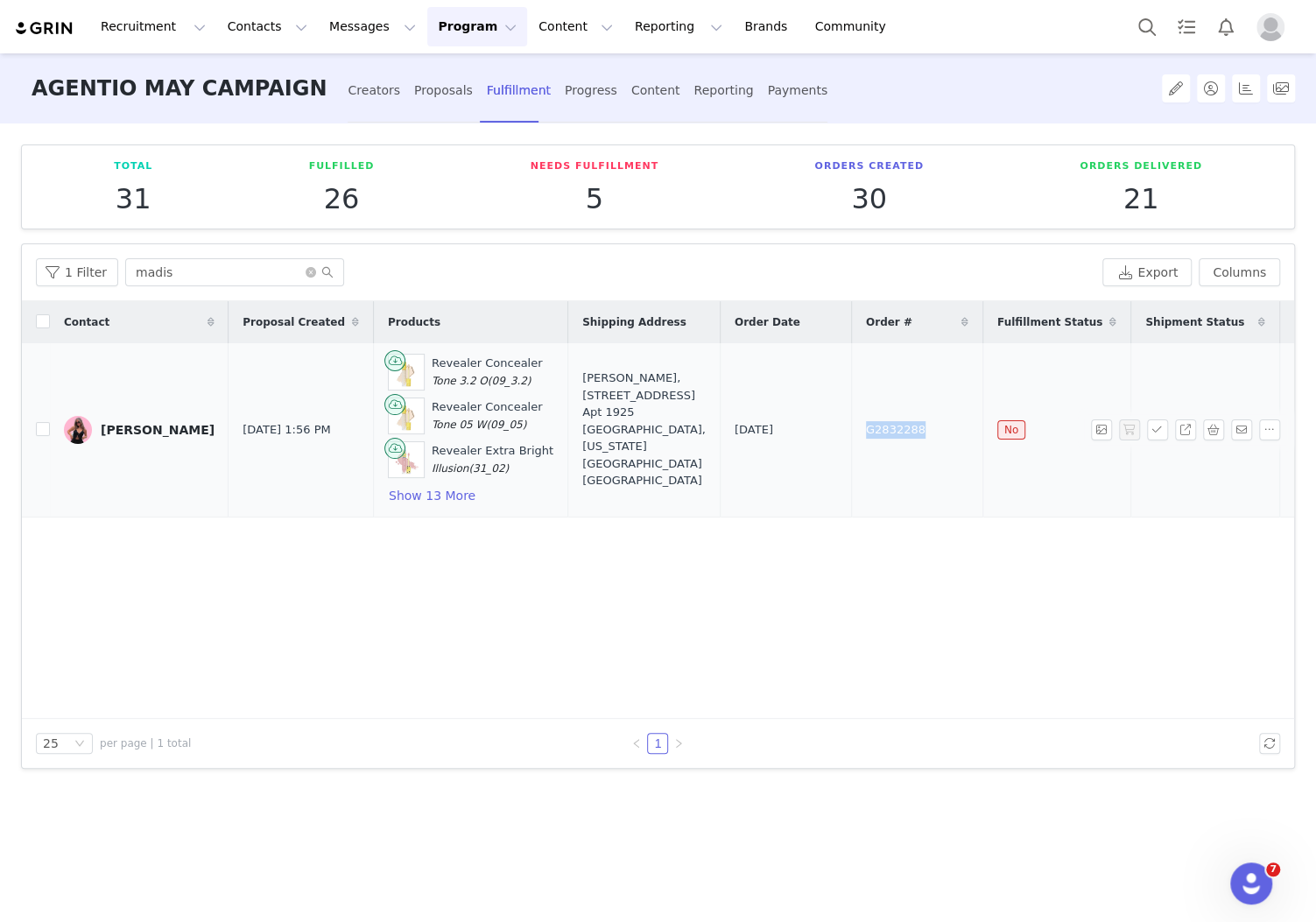
copy span "G2832288"
click at [424, 481] on div "Revealer Concealer Tone 3.2 O (09_3.2) Revealer Concealer Tone 05 W (09_05) Rev…" at bounding box center [471, 429] width 165 height 153
click at [429, 496] on button "Show 13 More" at bounding box center [432, 496] width 88 height 21
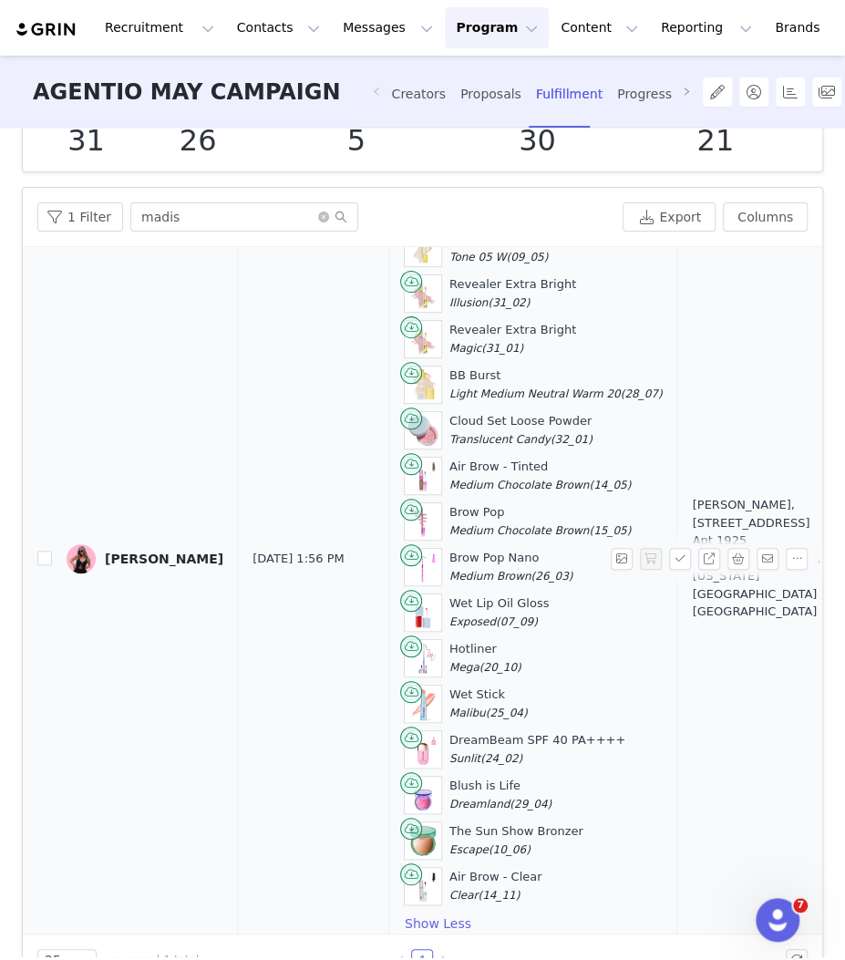
scroll to position [98, 0]
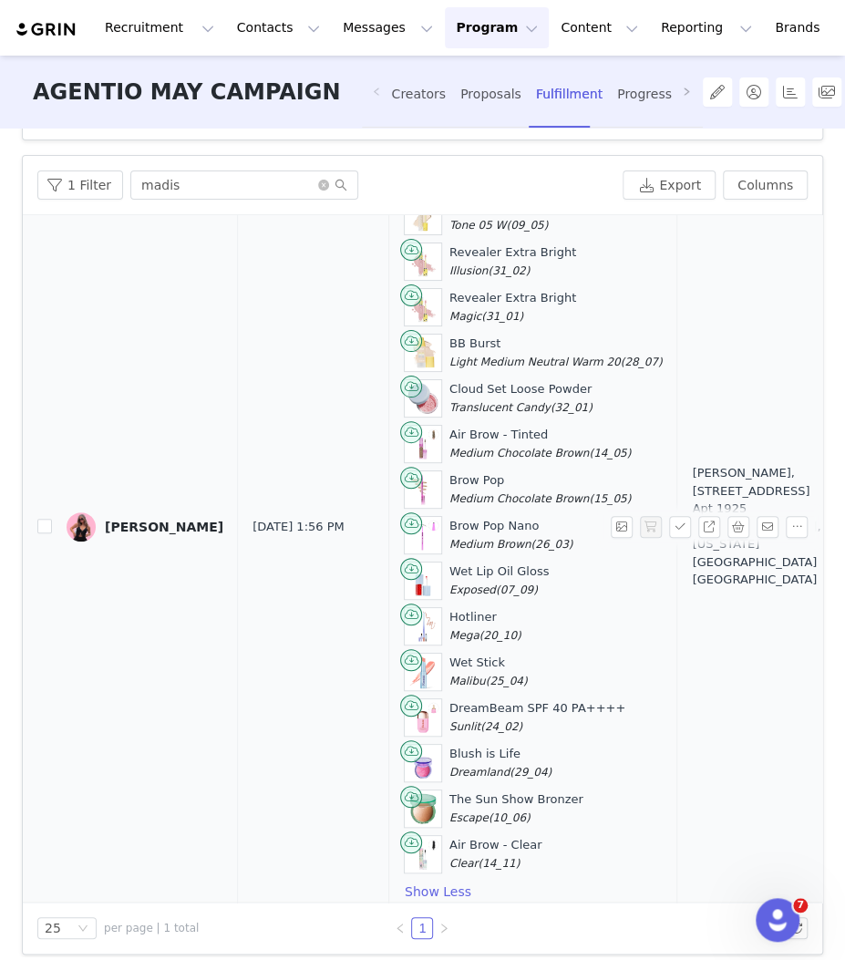
click at [208, 523] on div "[PERSON_NAME]" at bounding box center [164, 527] width 119 height 15
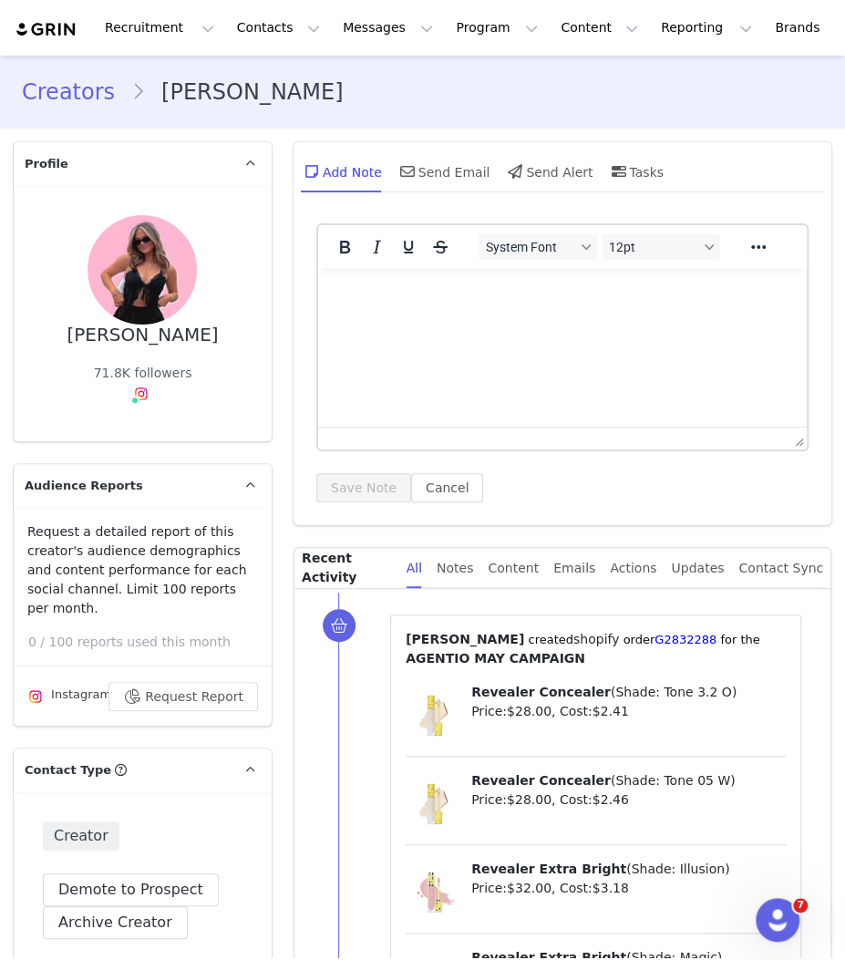
type input "+1 ([GEOGRAPHIC_DATA])"
click at [144, 435] on link "@madison.westbrooke" at bounding box center [177, 433] width 145 height 15
